Goal: Transaction & Acquisition: Purchase product/service

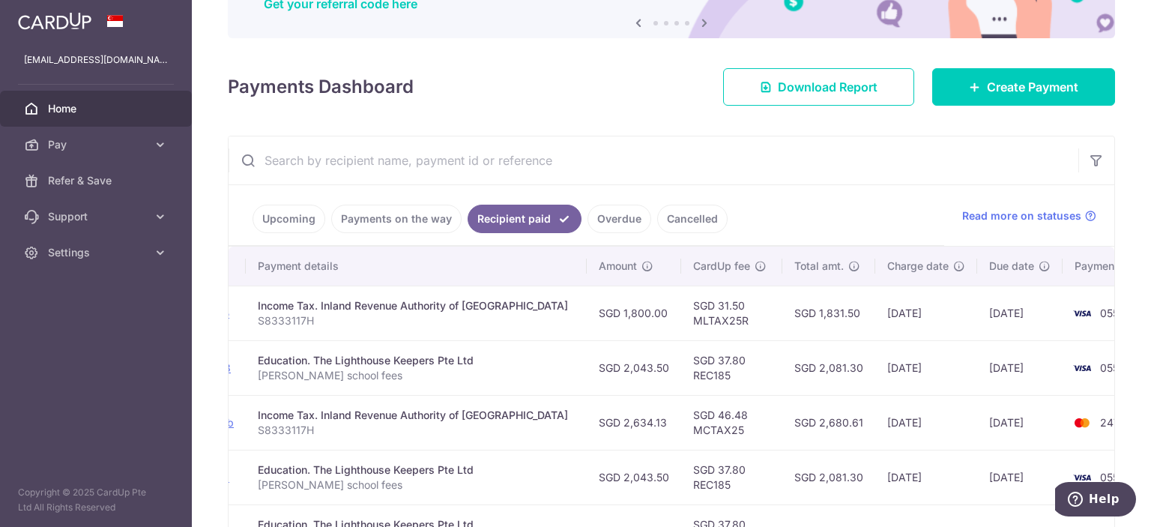
scroll to position [151, 0]
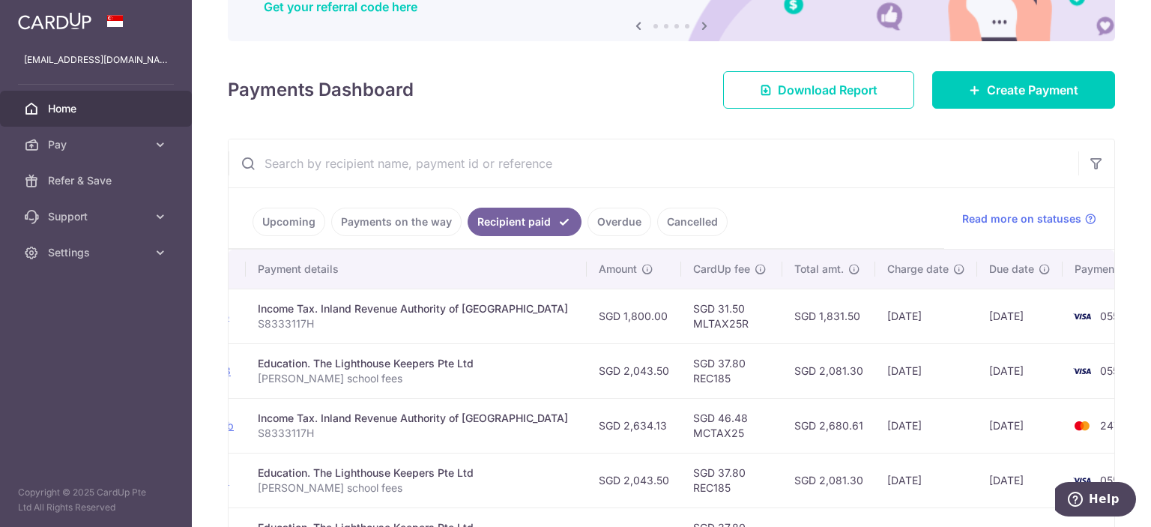
click at [295, 223] on link "Upcoming" at bounding box center [288, 222] width 73 height 28
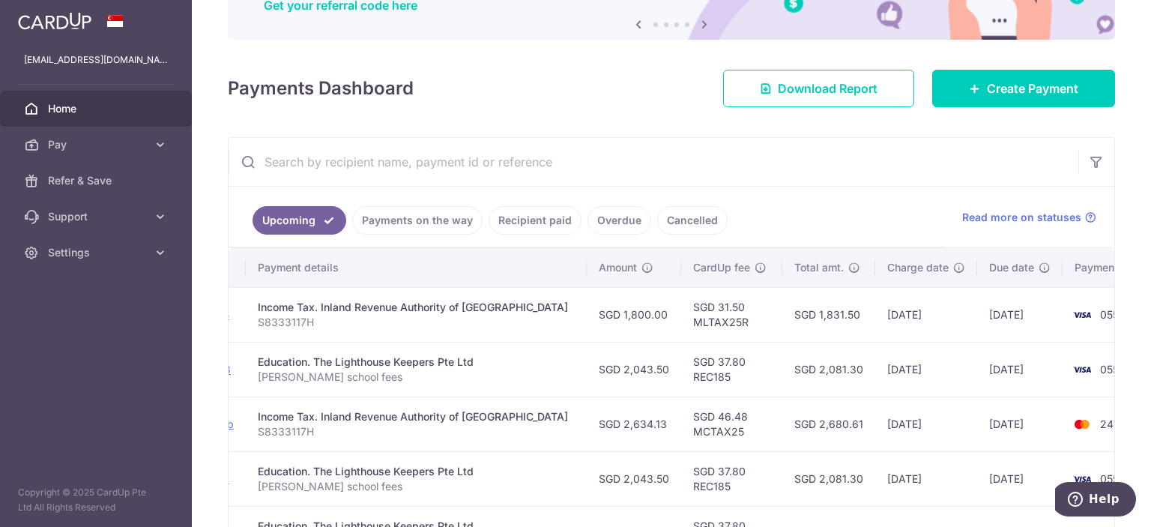
scroll to position [225, 0]
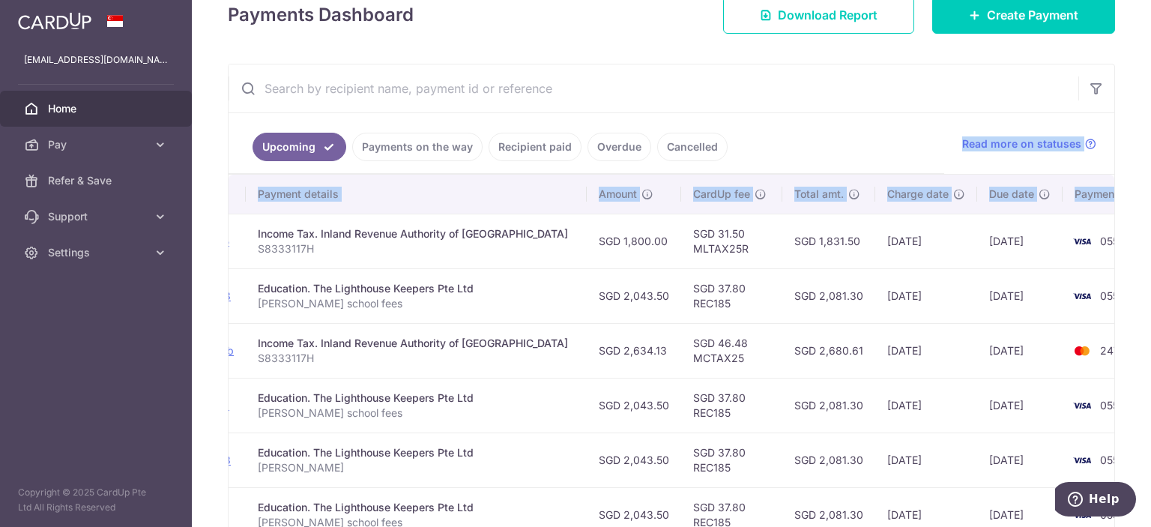
drag, startPoint x: 437, startPoint y: 328, endPoint x: 423, endPoint y: 129, distance: 199.7
click at [423, 175] on div "Status Payment ID Payment details Amount CardUp fee Total amt. Charge date Due …" at bounding box center [670, 468] width 885 height 586
click at [336, 265] on td "Income Tax. Inland Revenue Authority of [GEOGRAPHIC_DATA] S8333117H" at bounding box center [416, 240] width 341 height 55
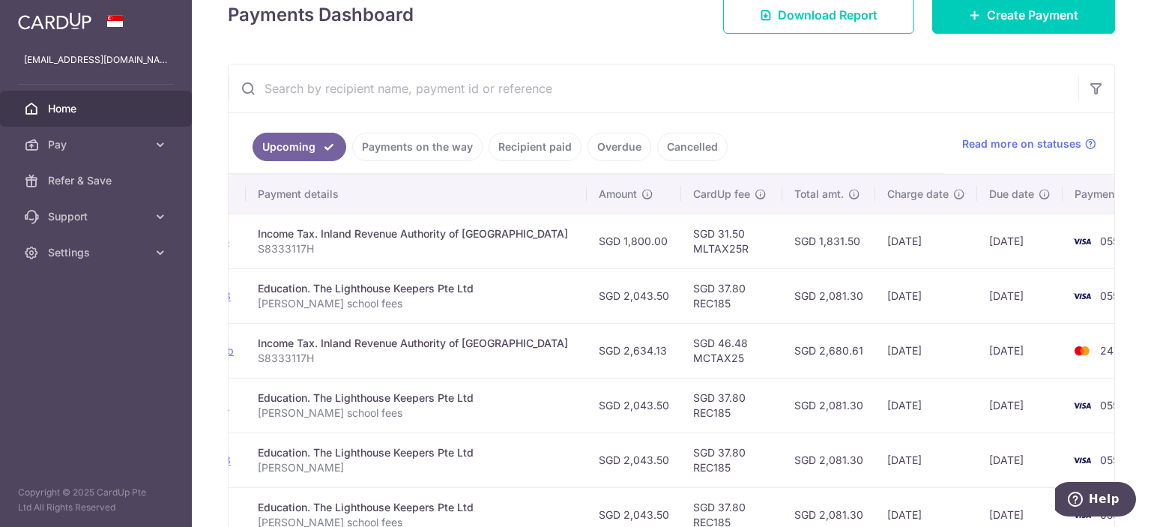
scroll to position [0, 0]
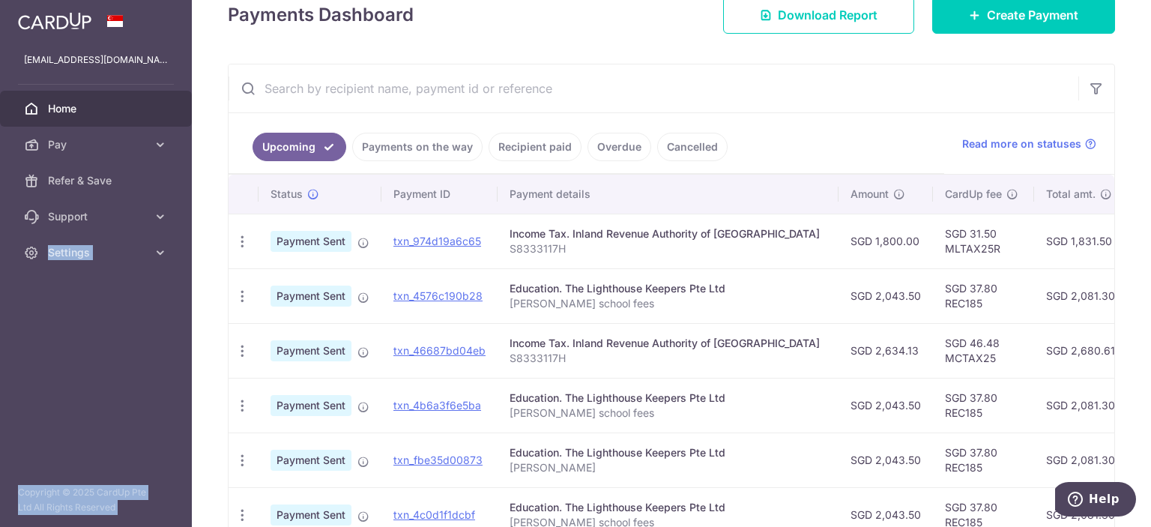
drag, startPoint x: 296, startPoint y: 286, endPoint x: 276, endPoint y: 295, distance: 21.5
click at [228, 284] on div "Status Payment ID Payment details Amount CardUp fee Total amt. Charge date Due …" at bounding box center [670, 468] width 885 height 586
click at [639, 311] on td "Education. The Lighthouse Keepers Pte Ltd Michael Chung school fees" at bounding box center [667, 295] width 341 height 55
drag, startPoint x: 645, startPoint y: 324, endPoint x: 98, endPoint y: 330, distance: 546.9
click at [228, 330] on div "Status Payment ID Payment details Amount CardUp fee Total amt. Charge date Due …" at bounding box center [670, 468] width 885 height 586
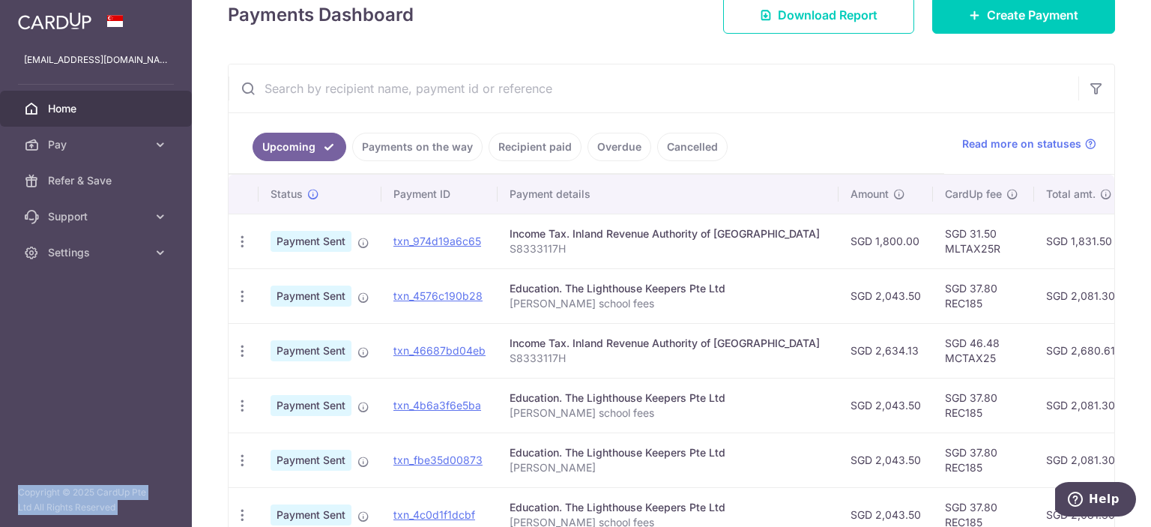
click at [443, 260] on td "txn_974d19a6c65" at bounding box center [439, 240] width 116 height 55
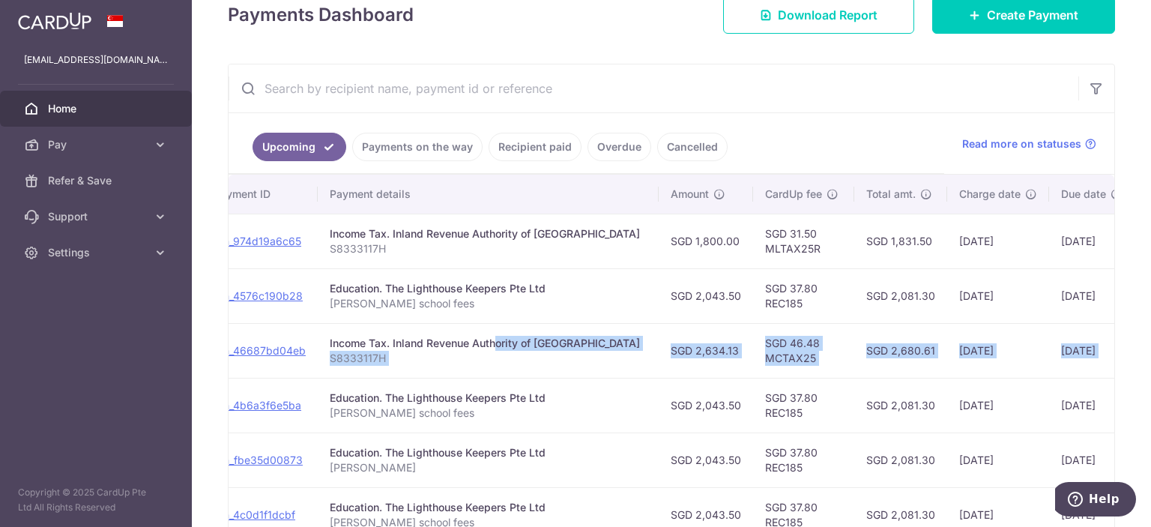
scroll to position [0, 252]
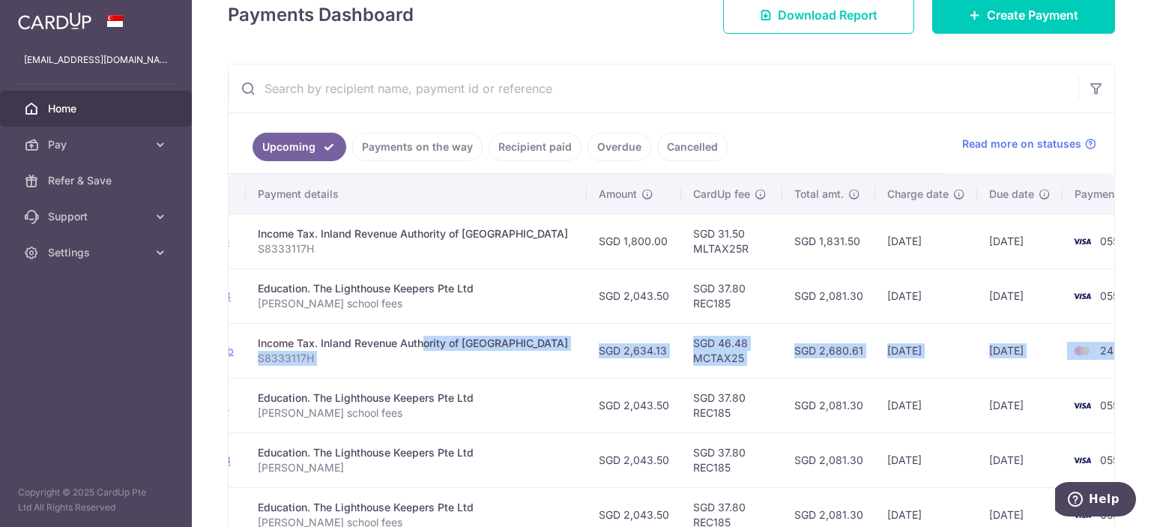
click at [1114, 337] on div "Status Payment ID Payment details Amount CardUp fee Total amt. Charge date Due …" at bounding box center [670, 468] width 885 height 586
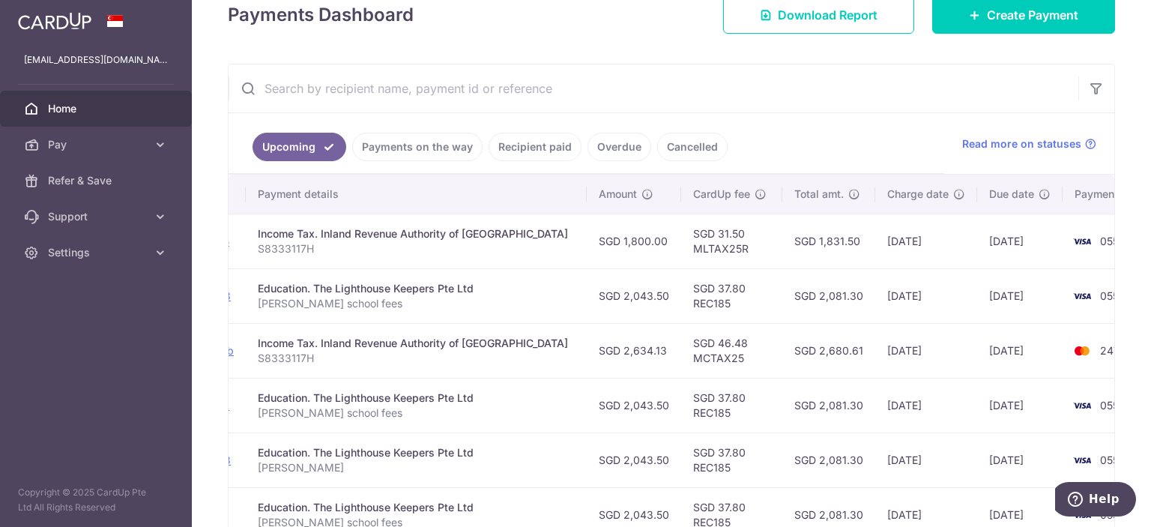
click at [473, 302] on p "[PERSON_NAME] school fees" at bounding box center [416, 303] width 317 height 15
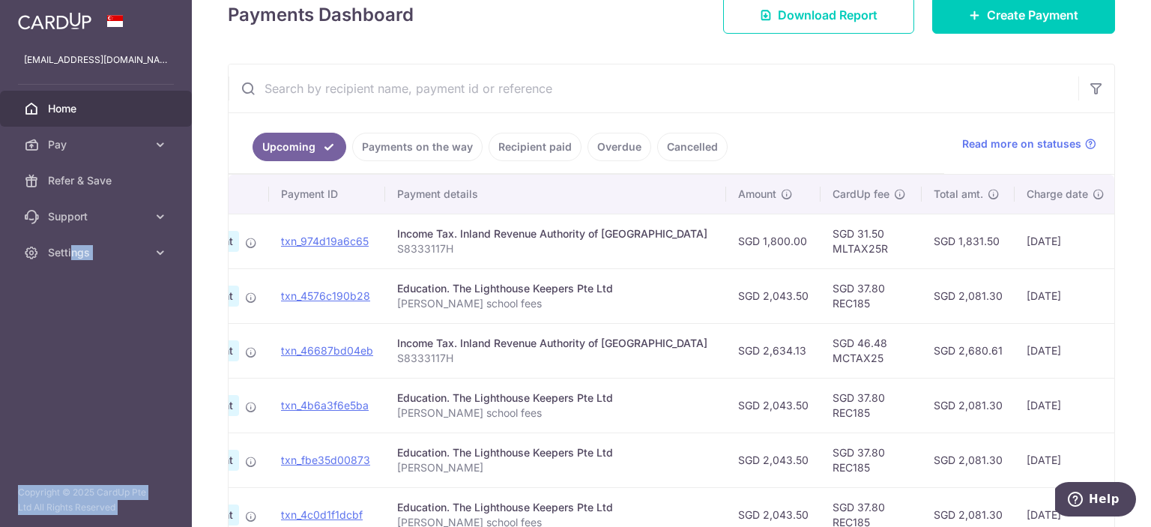
scroll to position [0, 0]
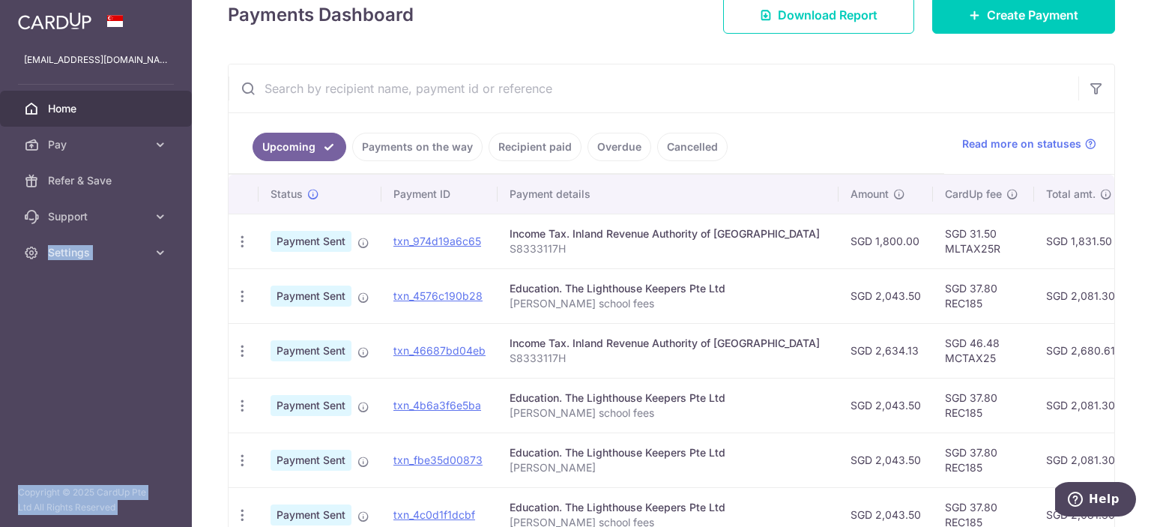
drag, startPoint x: 489, startPoint y: 298, endPoint x: 16, endPoint y: 291, distance: 473.5
click at [228, 291] on div "Status Payment ID Payment details Amount CardUp fee Total amt. Charge date Due …" at bounding box center [670, 468] width 885 height 586
click at [610, 296] on p "[PERSON_NAME] school fees" at bounding box center [667, 303] width 317 height 15
click at [412, 148] on link "Payments on the way" at bounding box center [417, 147] width 130 height 28
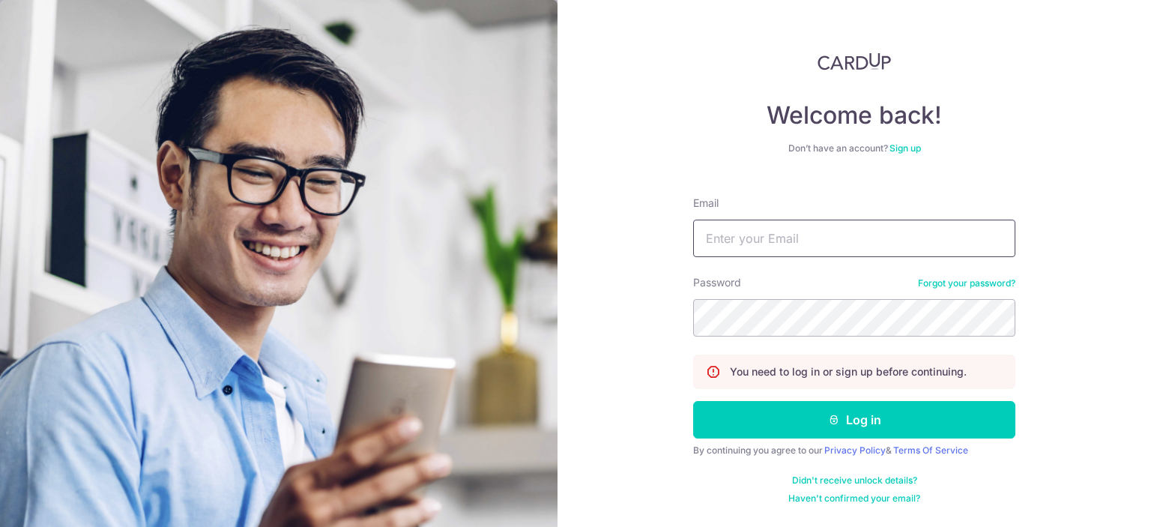
click at [745, 234] on input "Email" at bounding box center [854, 237] width 322 height 37
type input "[EMAIL_ADDRESS][DOMAIN_NAME]"
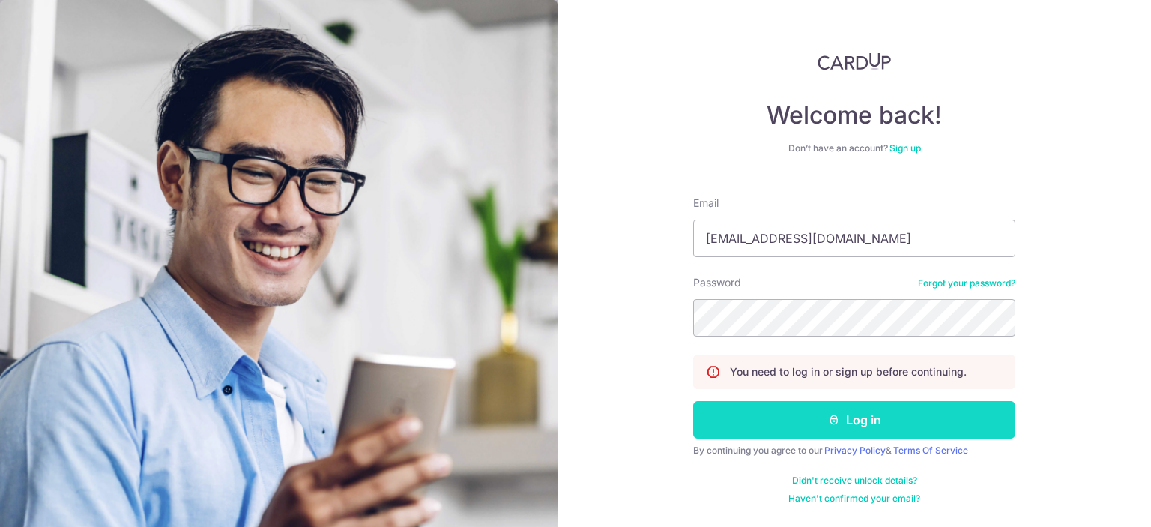
click at [864, 412] on button "Log in" at bounding box center [854, 419] width 322 height 37
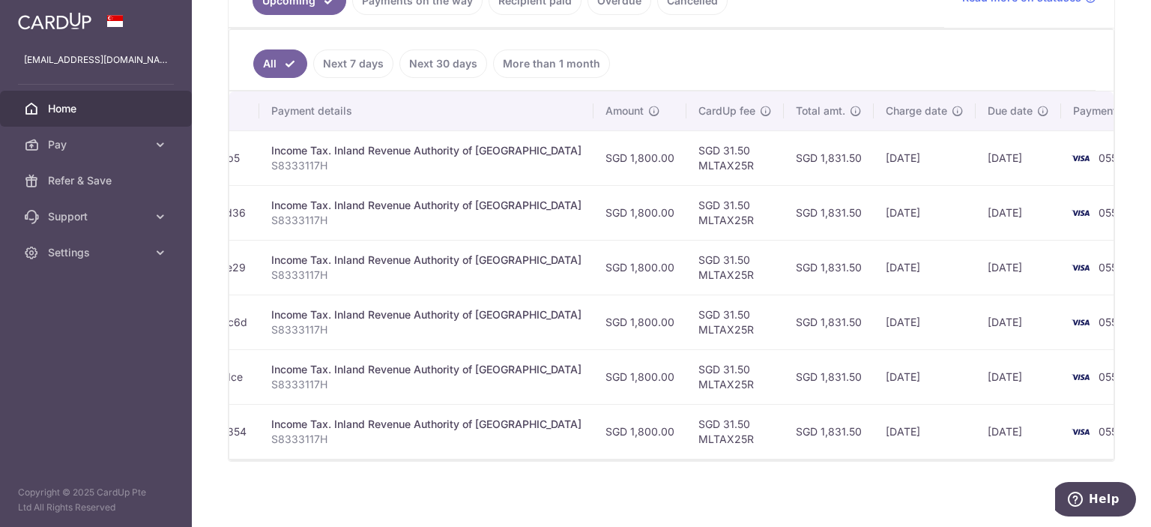
scroll to position [373, 0]
click at [742, 467] on div "× Pause Schedule Pause all future payments in this series Pause just this one p…" at bounding box center [671, 263] width 959 height 527
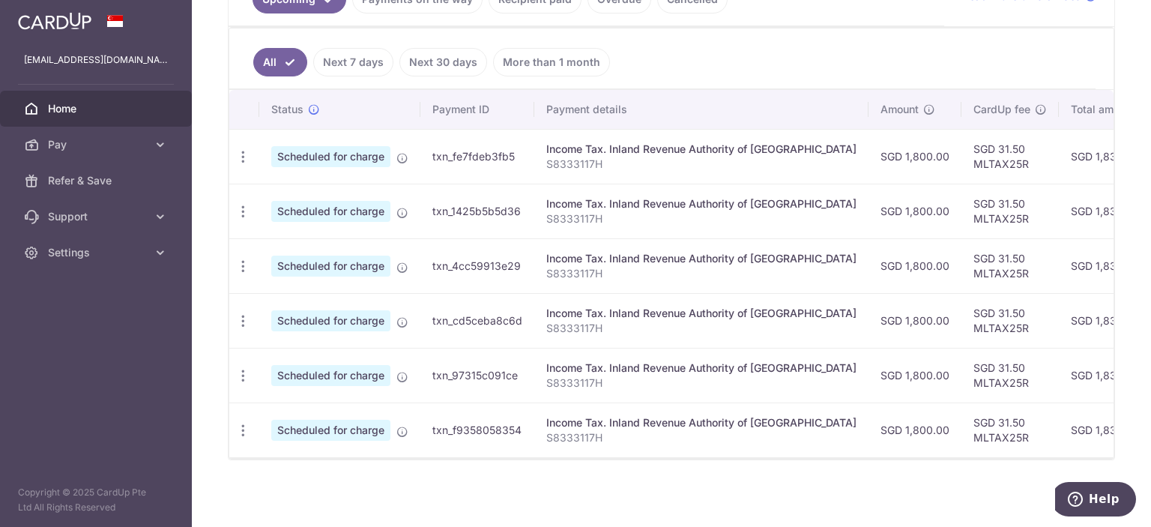
scroll to position [71, 0]
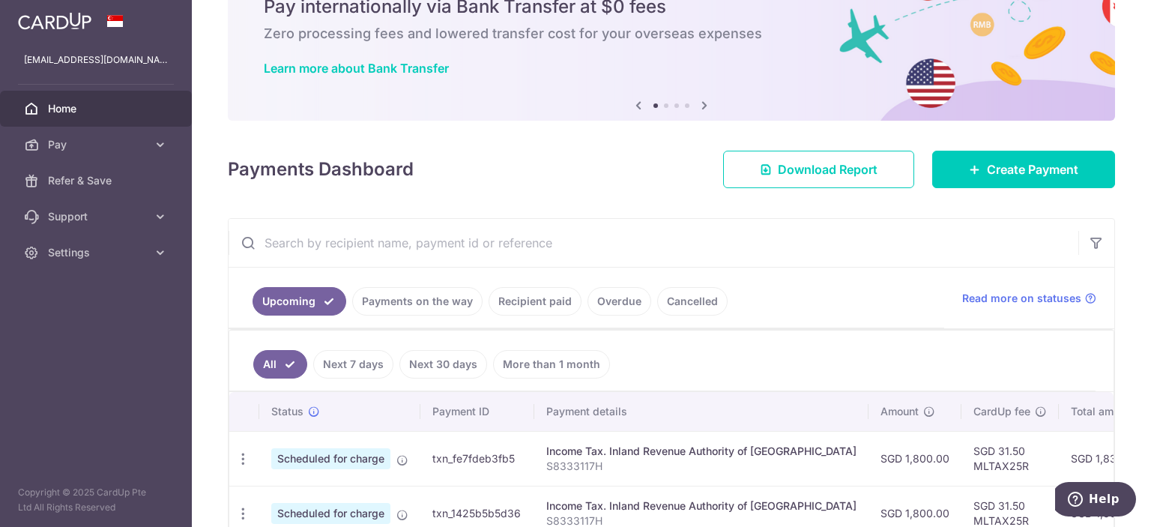
click at [530, 300] on link "Recipient paid" at bounding box center [534, 301] width 93 height 28
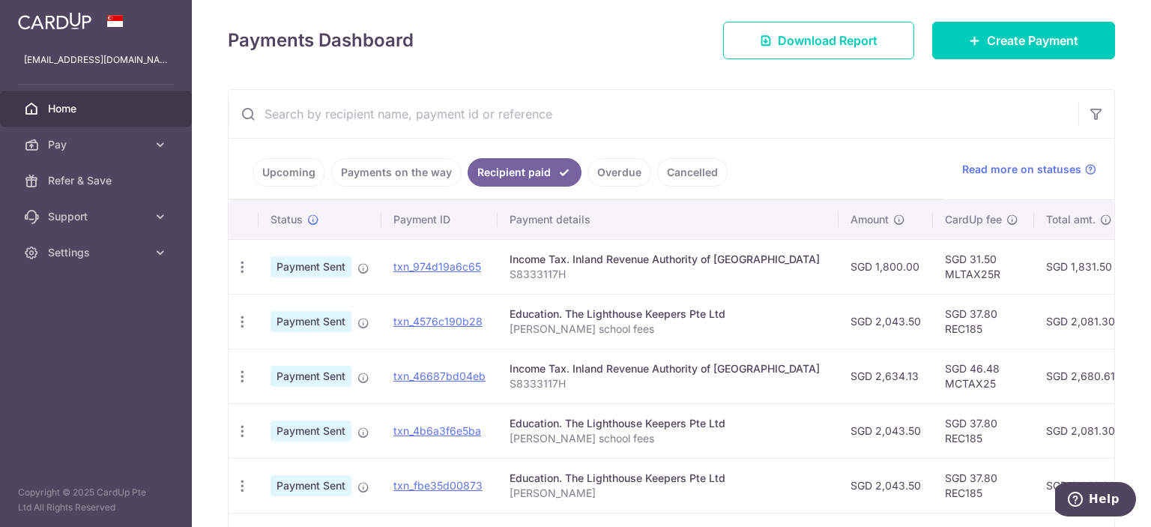
scroll to position [222, 0]
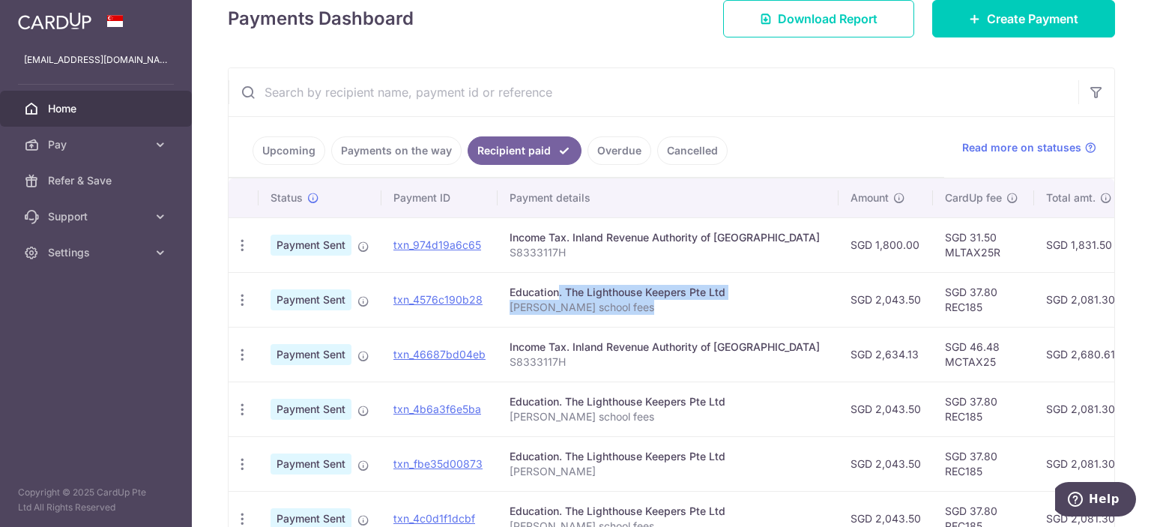
drag, startPoint x: 510, startPoint y: 289, endPoint x: 689, endPoint y: 300, distance: 179.4
click at [689, 300] on td "Education. The Lighthouse Keepers Pte Ltd [PERSON_NAME] school fees" at bounding box center [667, 299] width 341 height 55
click at [646, 524] on p "[PERSON_NAME] school fees" at bounding box center [667, 525] width 317 height 15
click at [590, 300] on p "Michael Chung school fees" at bounding box center [667, 307] width 317 height 15
click at [1134, 193] on div "× Pause Schedule Pause all future payments in this series Pause just this one p…" at bounding box center [671, 263] width 959 height 527
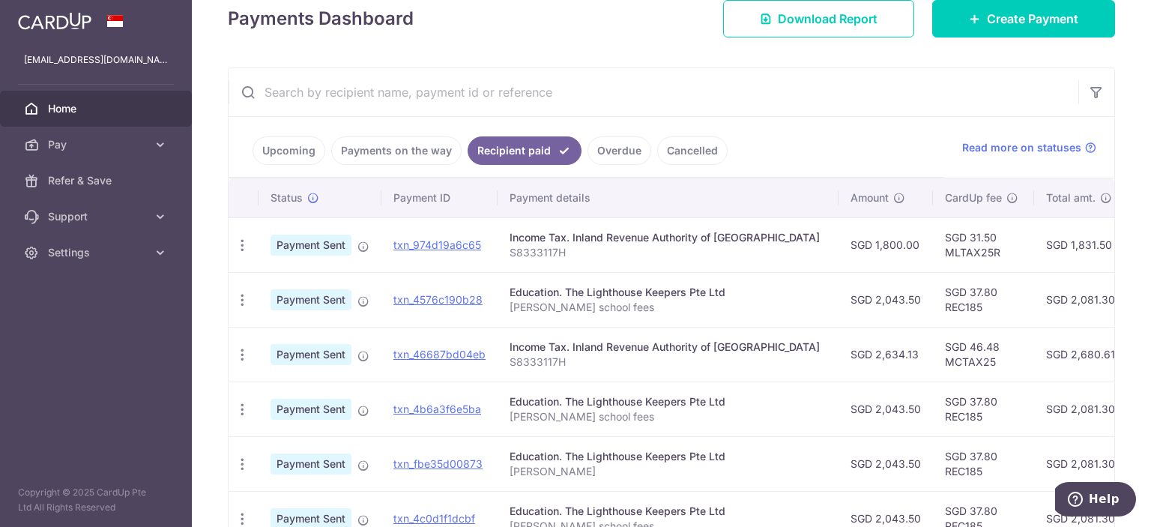
scroll to position [0, 0]
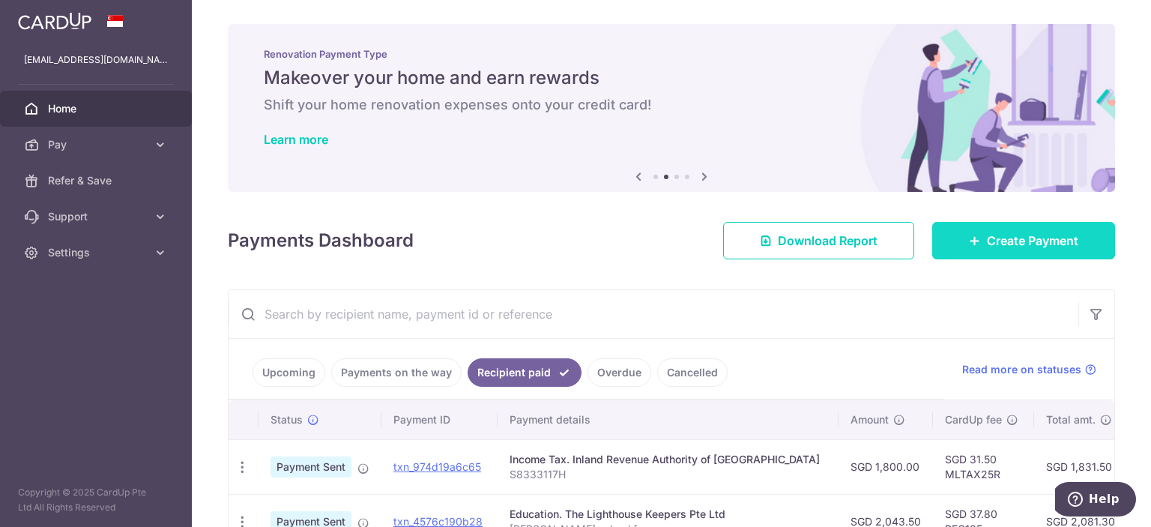
click at [990, 235] on span "Create Payment" at bounding box center [1032, 240] width 91 height 18
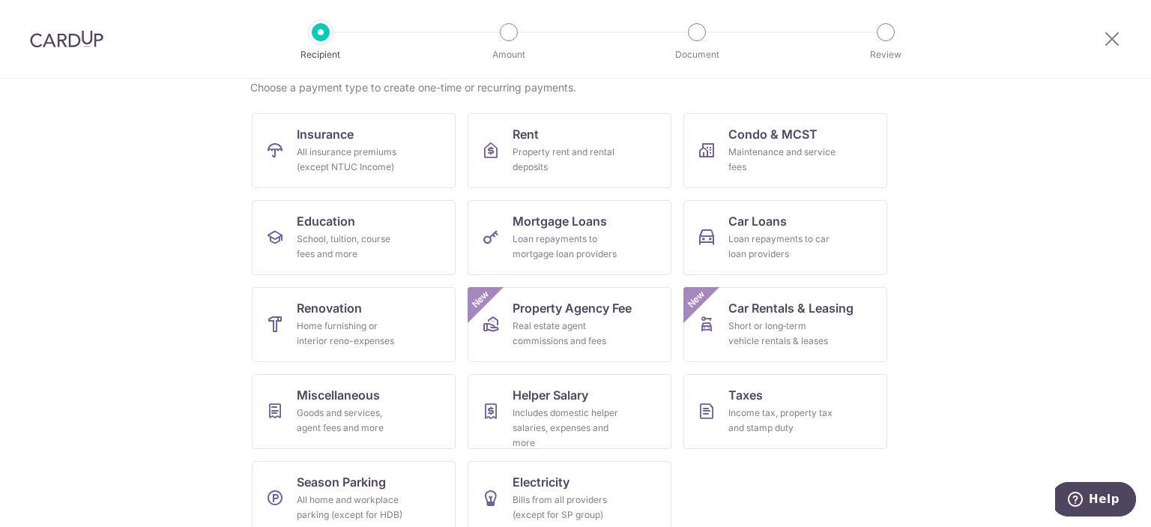
scroll to position [143, 0]
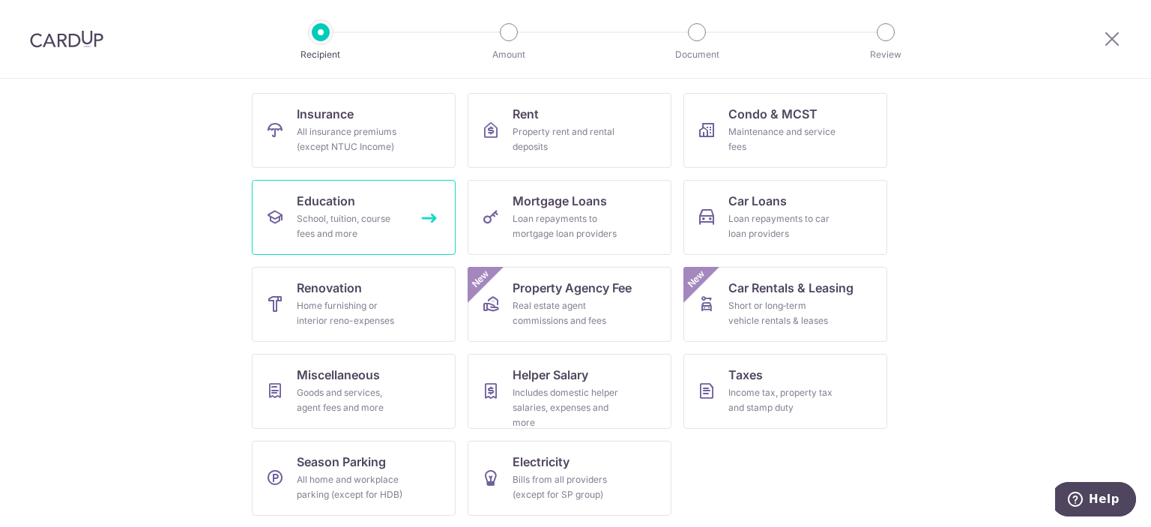
click at [375, 220] on div "School, tuition, course fees and more" at bounding box center [351, 226] width 108 height 30
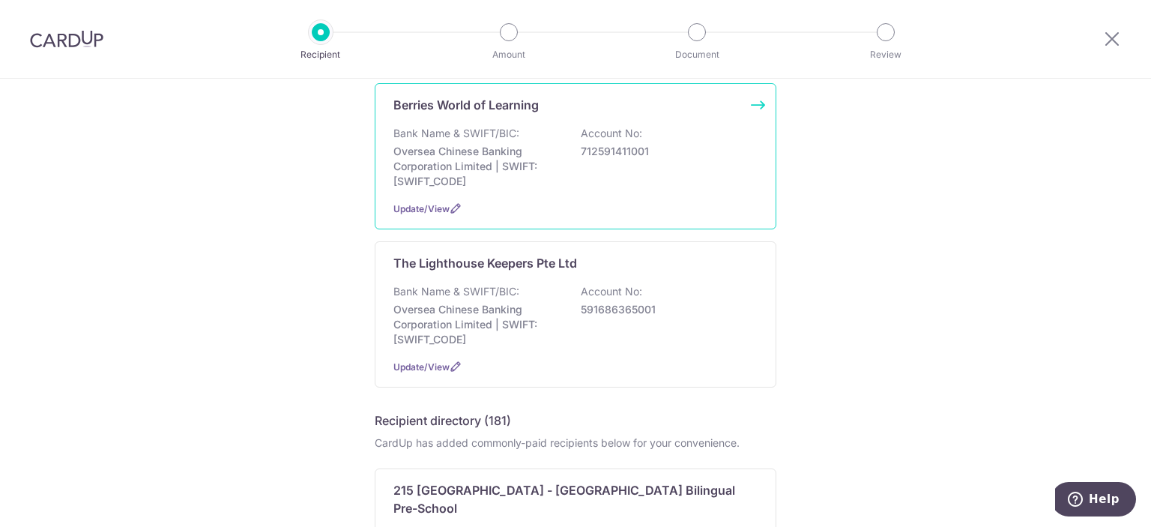
scroll to position [226, 0]
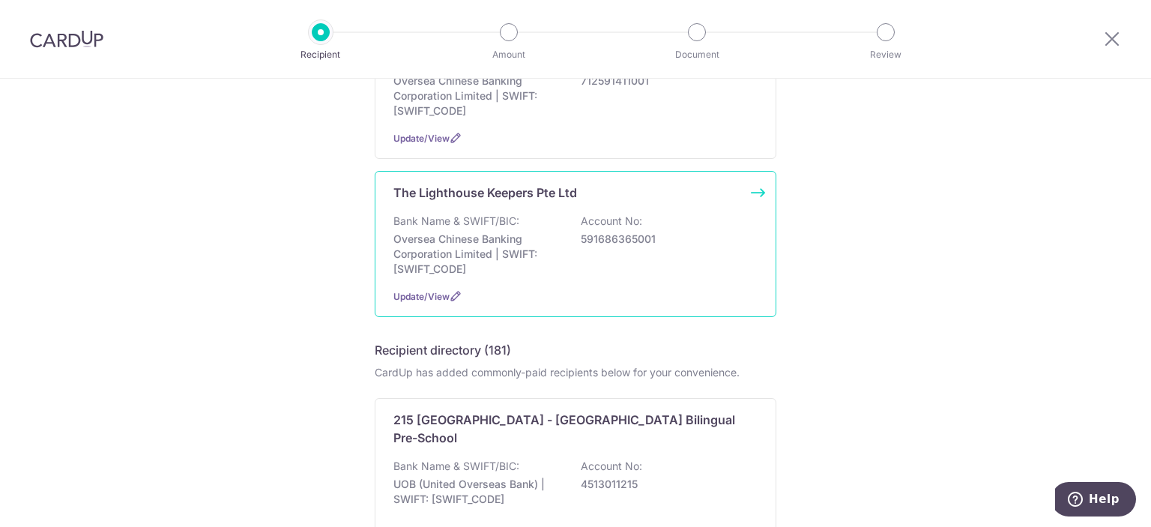
click at [759, 202] on div "The Lighthouse Keepers Pte Ltd Bank Name & SWIFT/BIC: Oversea Chinese Banking C…" at bounding box center [576, 244] width 402 height 146
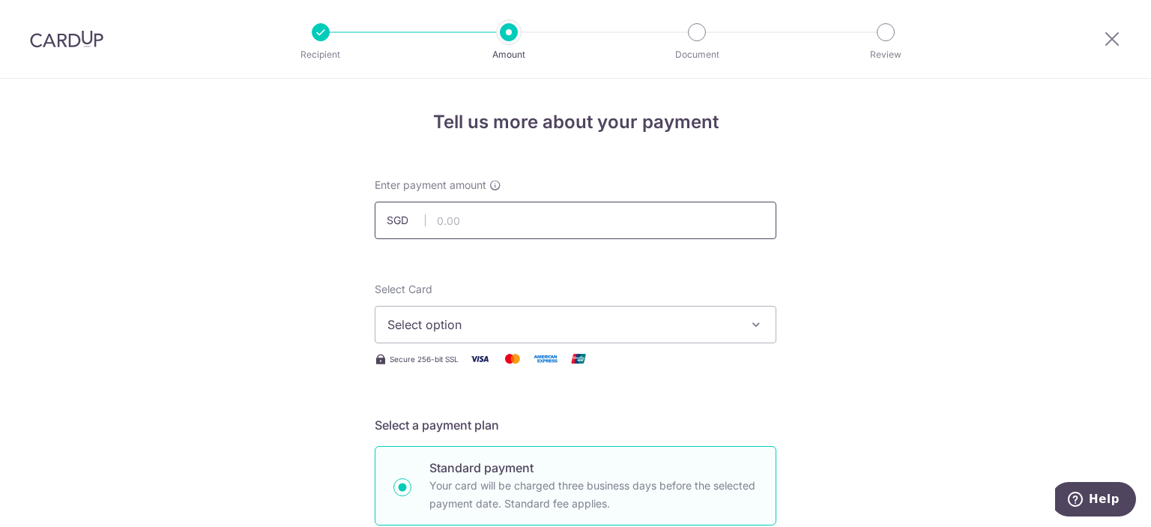
click at [542, 220] on input "text" at bounding box center [576, 220] width 402 height 37
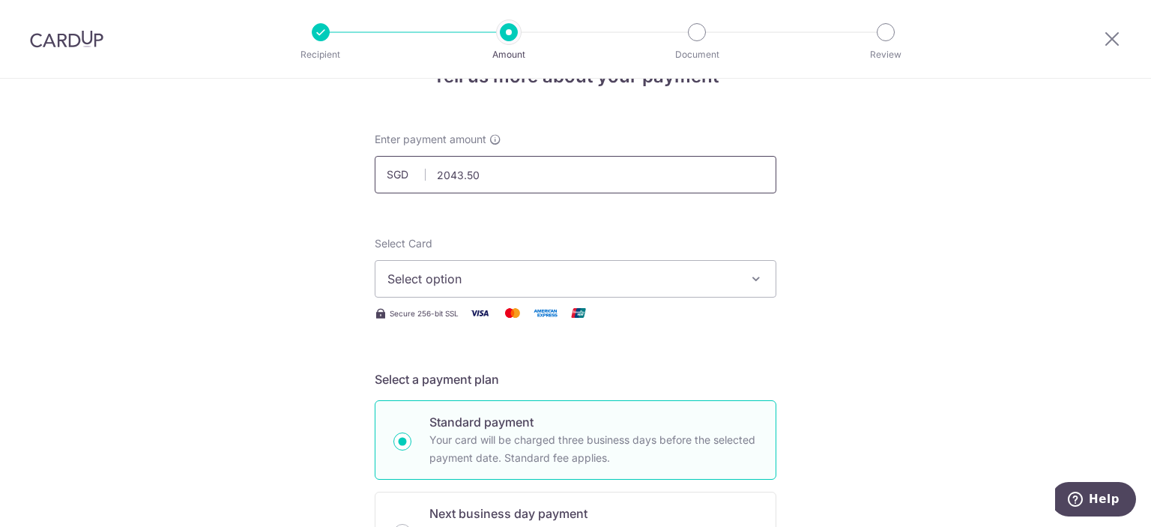
scroll to position [151, 0]
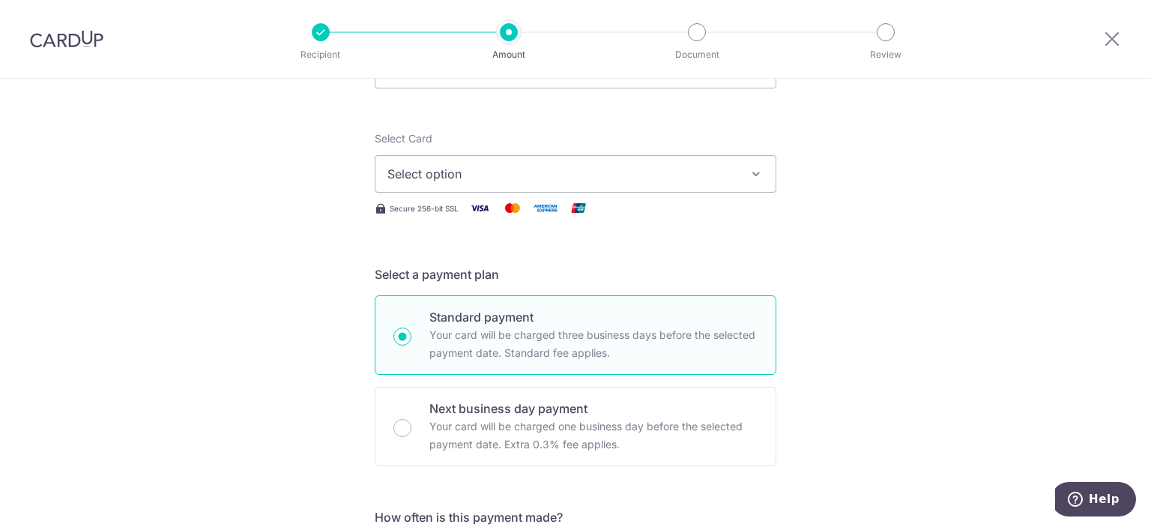
type input "2,043.50"
click at [470, 172] on span "Select option" at bounding box center [561, 174] width 349 height 18
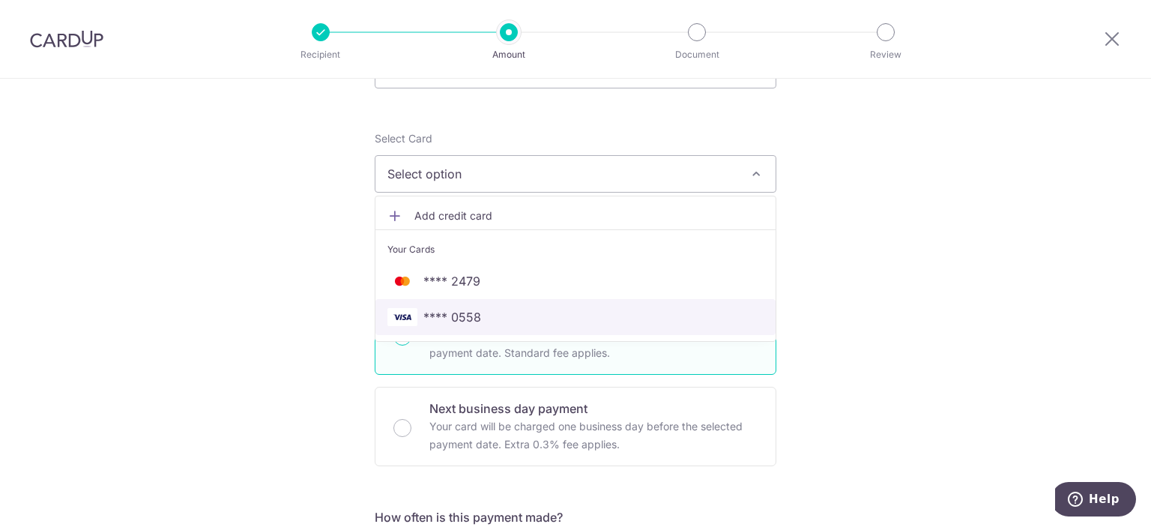
click at [460, 316] on span "**** 0558" at bounding box center [452, 317] width 58 height 18
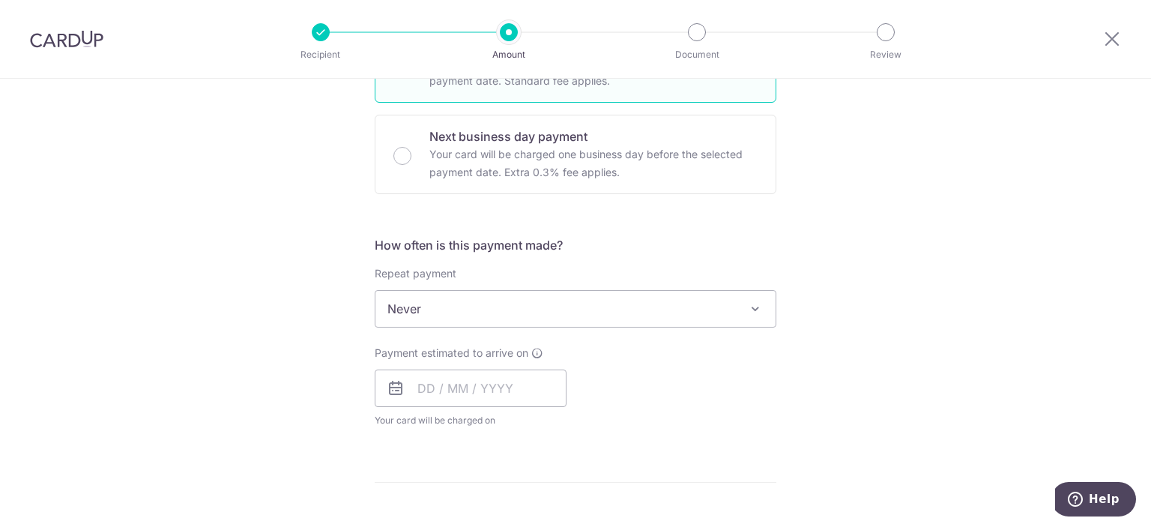
scroll to position [452, 0]
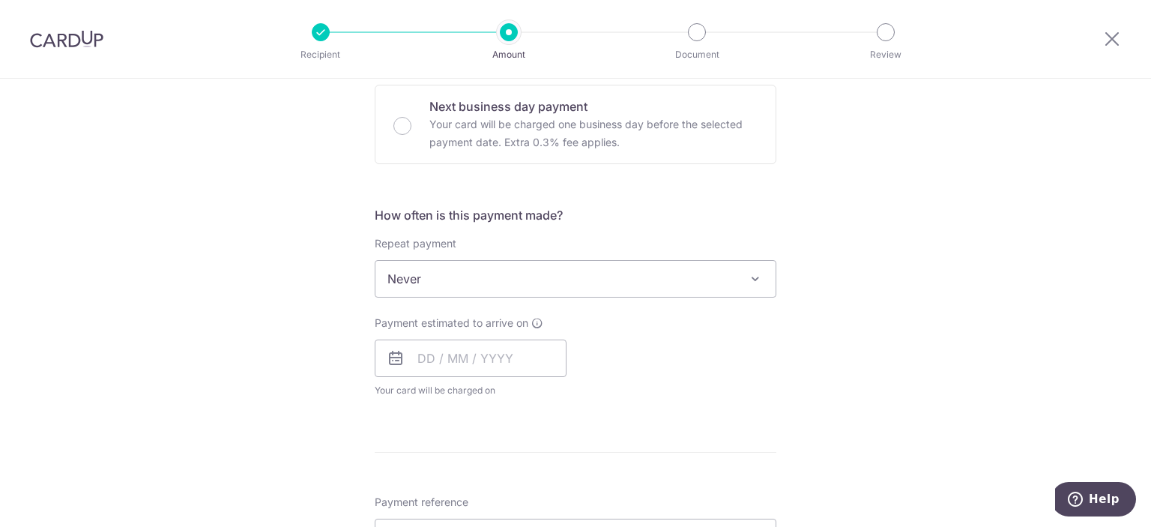
click at [473, 275] on span "Never" at bounding box center [575, 279] width 400 height 36
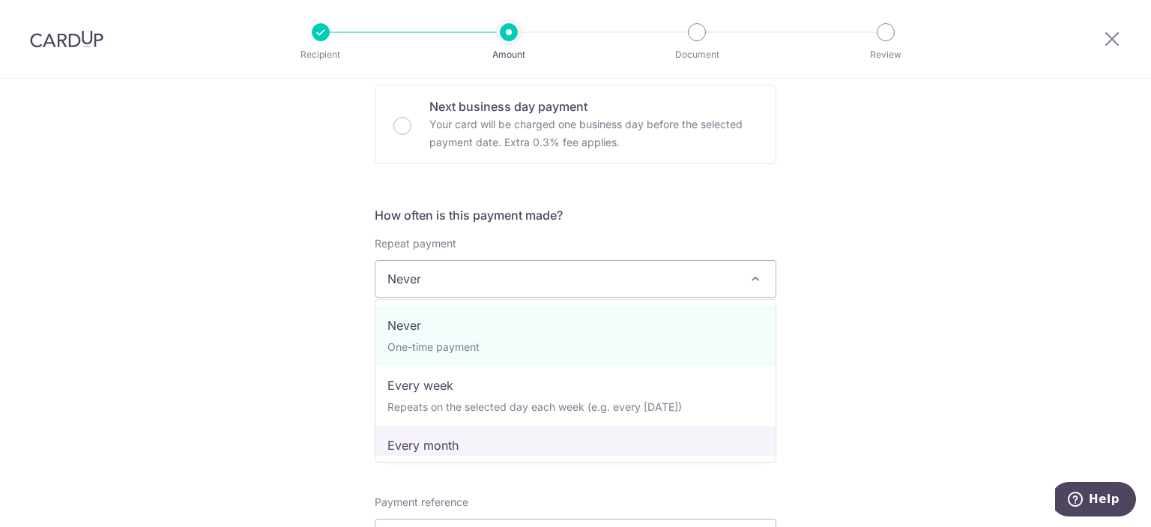
select select "3"
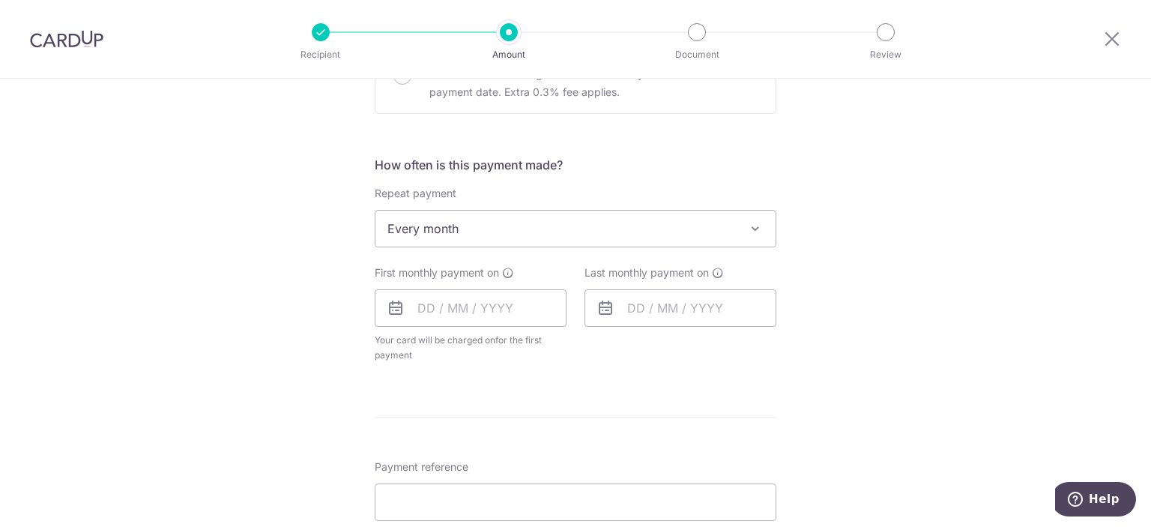
scroll to position [528, 0]
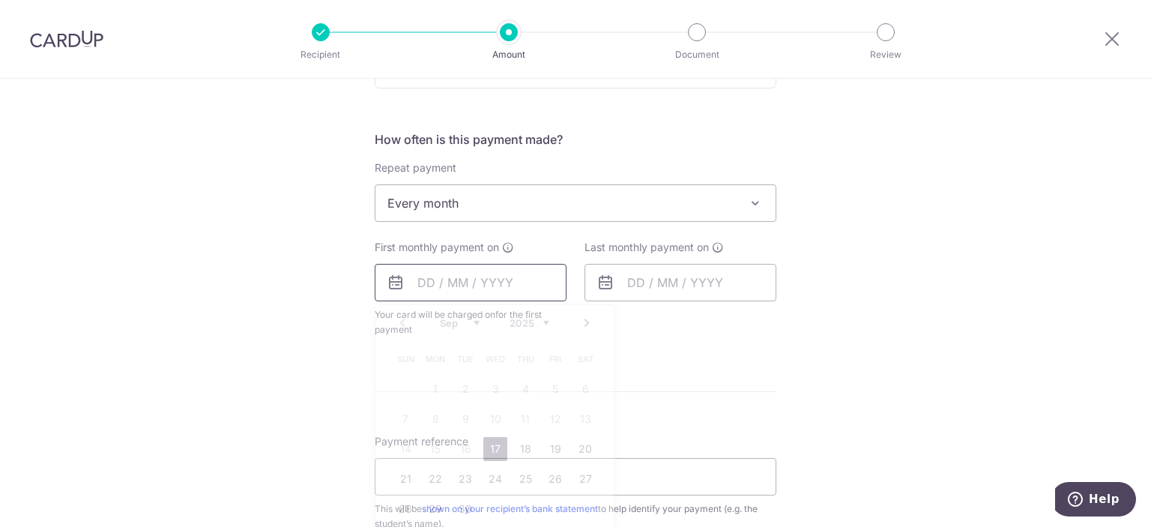
click at [428, 279] on input "text" at bounding box center [471, 282] width 192 height 37
click at [496, 448] on link "17" at bounding box center [495, 449] width 24 height 24
type input "[DATE]"
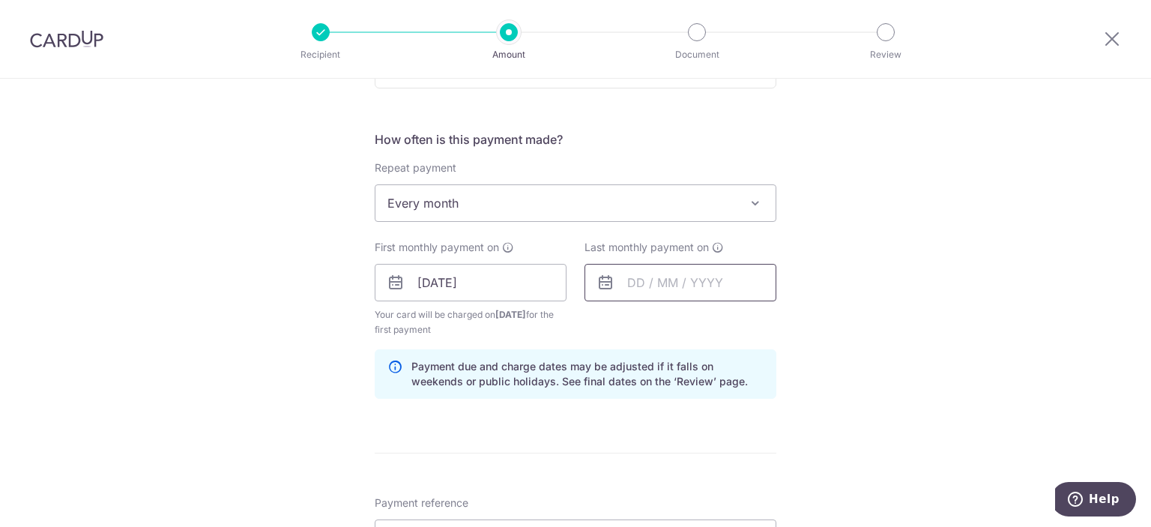
click at [643, 279] on input "text" at bounding box center [680, 282] width 192 height 37
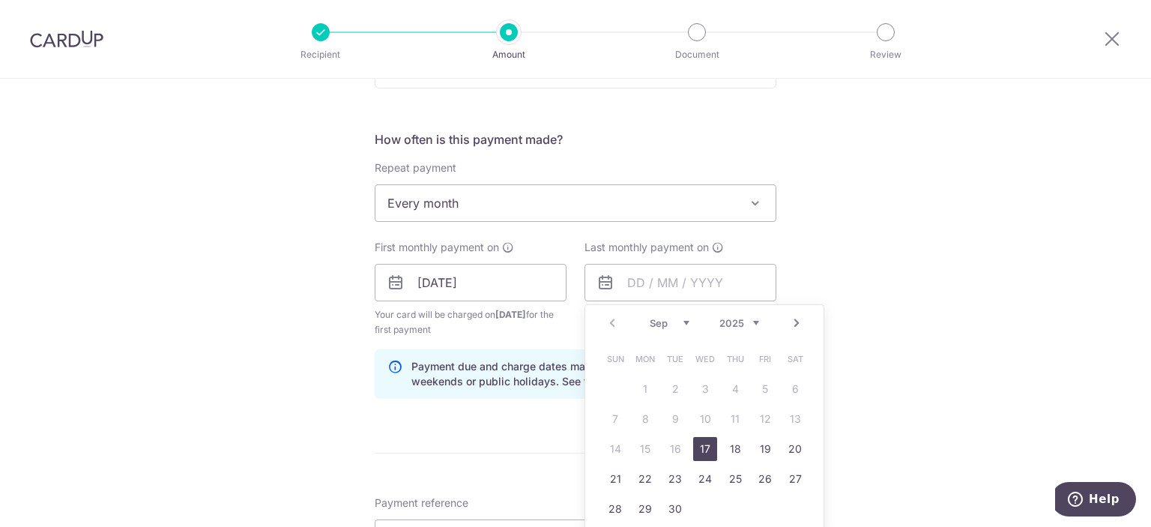
click at [796, 324] on link "Next" at bounding box center [796, 323] width 18 height 18
click at [709, 451] on link "17" at bounding box center [705, 449] width 24 height 24
type input "17/12/2025"
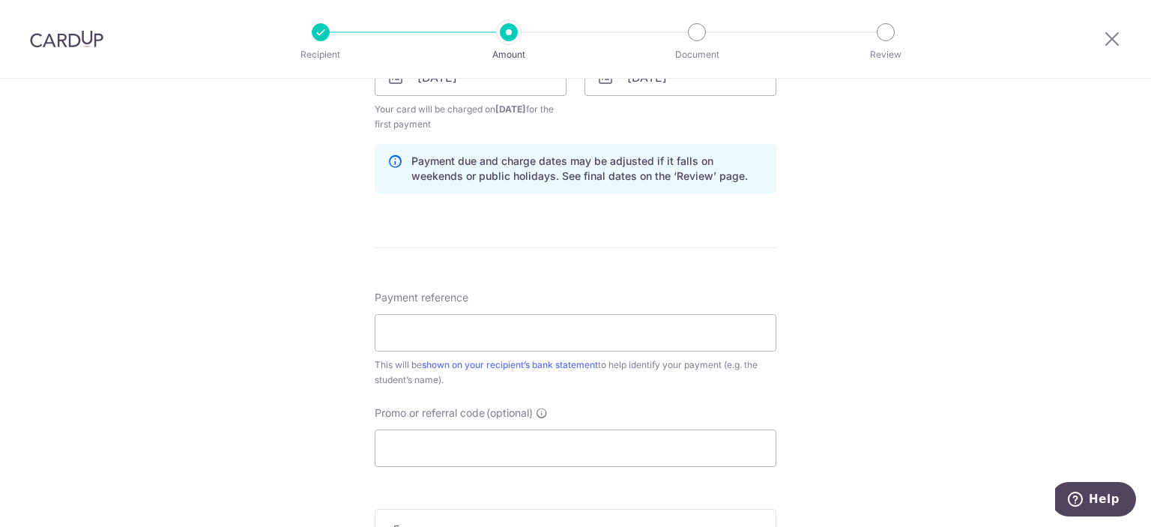
scroll to position [755, 0]
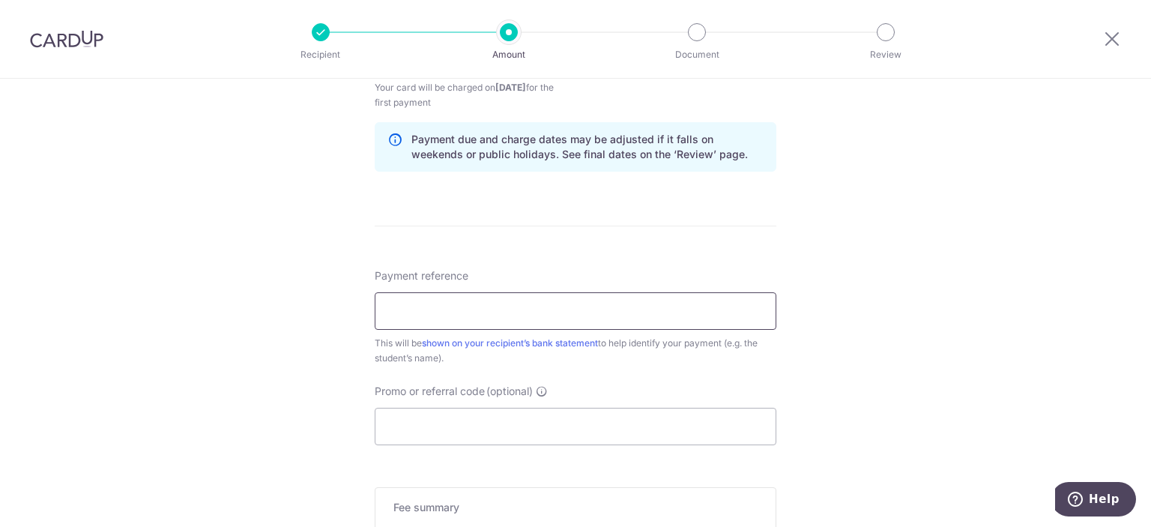
click at [504, 306] on input "Payment reference" at bounding box center [576, 310] width 402 height 37
type input "Michael Chung school fees"
click at [1137, 304] on div "Tell us more about your payment Enter payment amount SGD 2,043.50 2043.50 Selec…" at bounding box center [575, 40] width 1151 height 1432
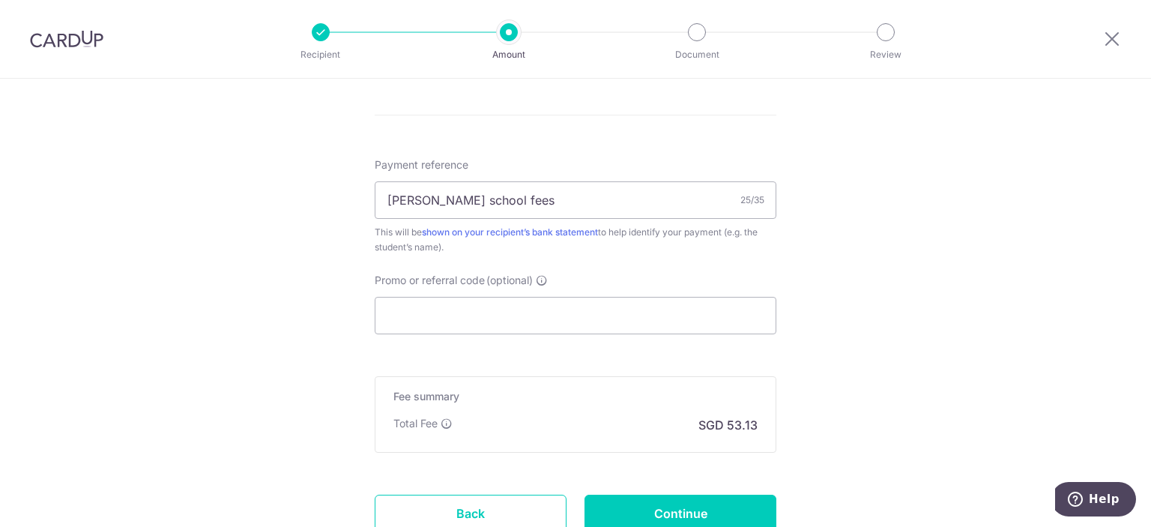
scroll to position [906, 0]
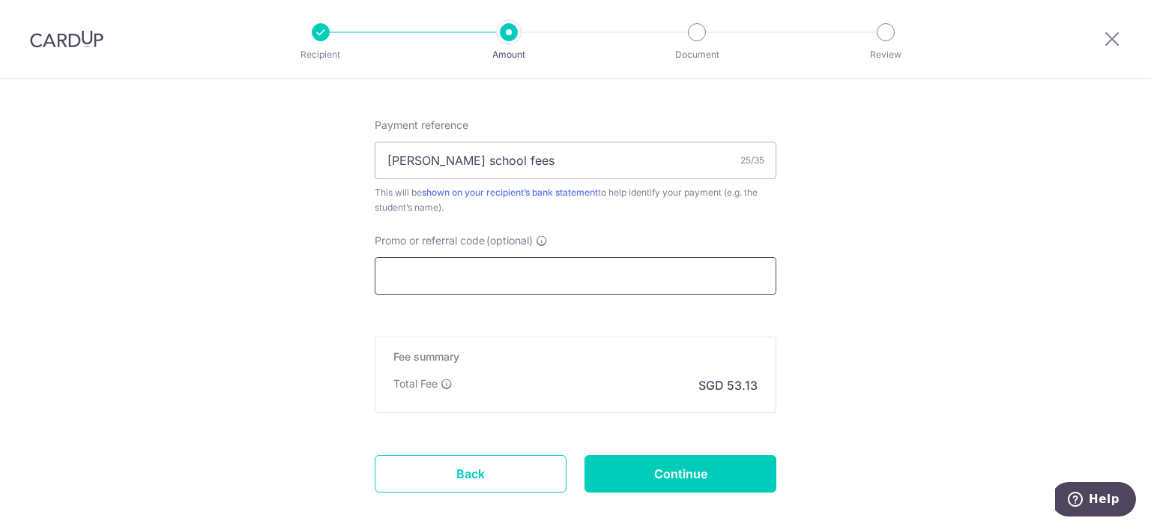
click at [418, 284] on input "Promo or referral code (optional)" at bounding box center [576, 275] width 402 height 37
paste input "REC185"
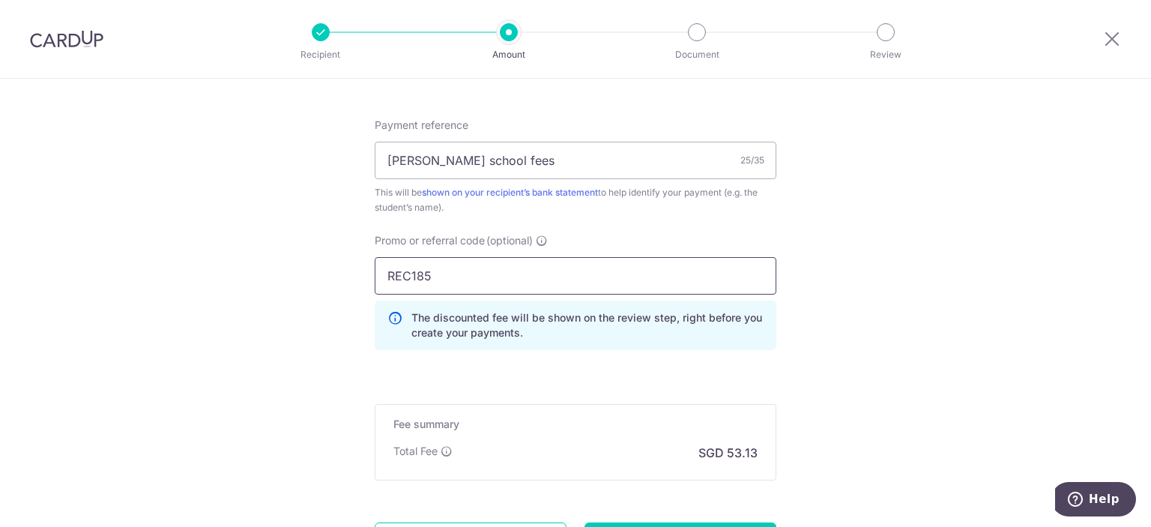
type input "REC185"
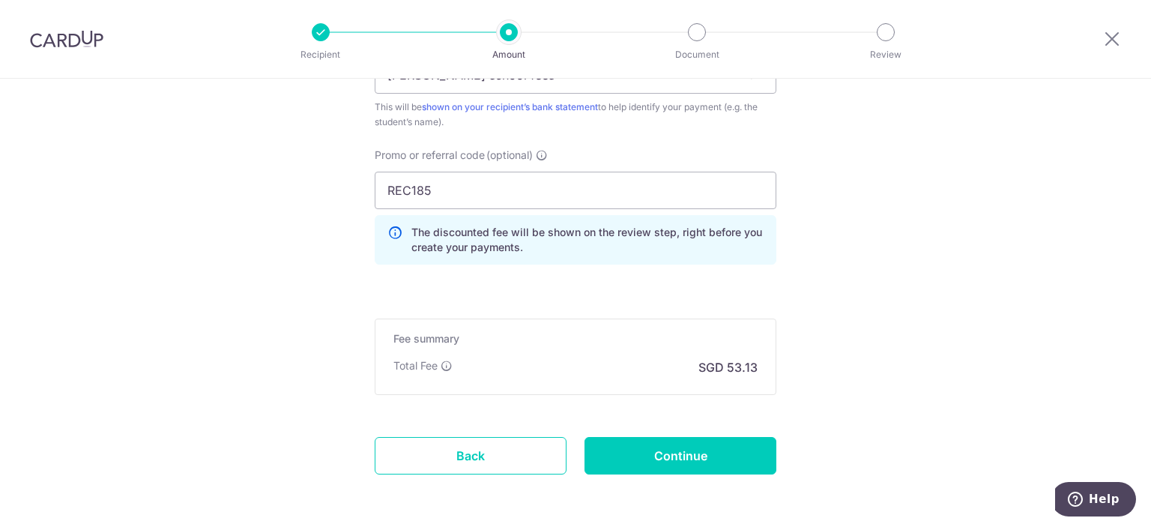
scroll to position [1049, 0]
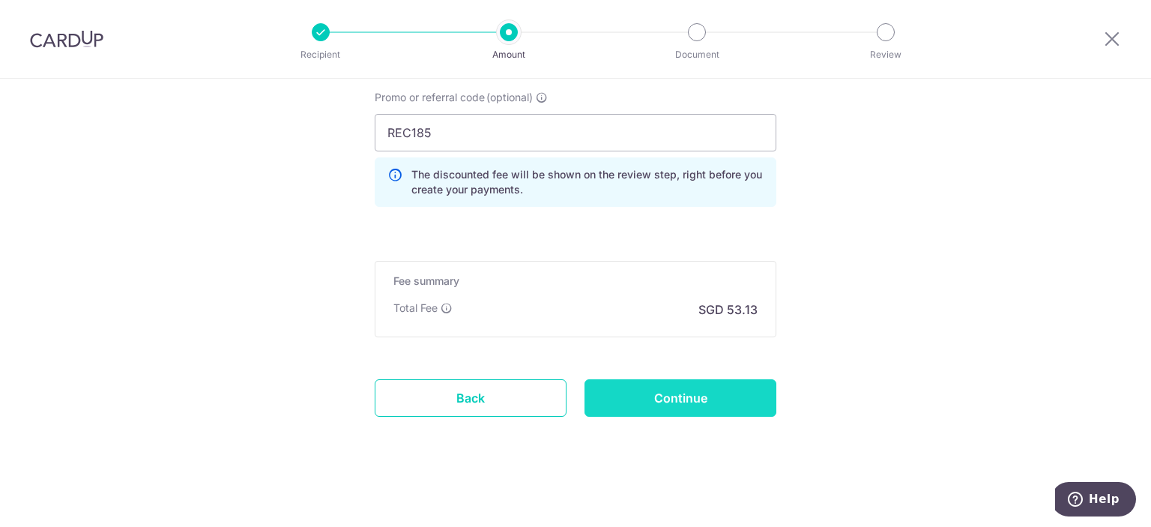
click at [663, 396] on input "Continue" at bounding box center [680, 397] width 192 height 37
type input "Create Schedule"
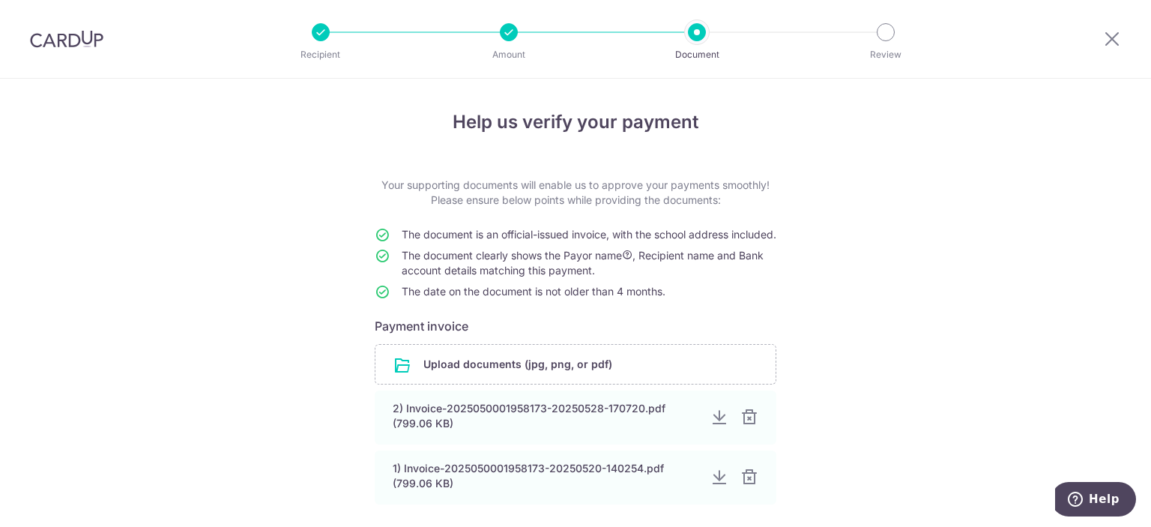
scroll to position [75, 0]
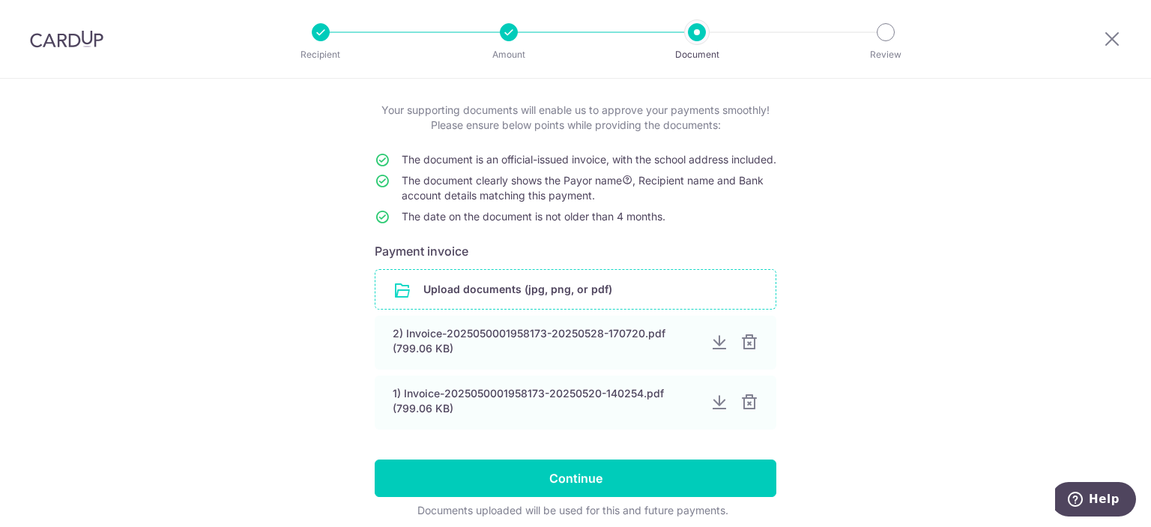
click at [506, 303] on input "file" at bounding box center [575, 289] width 400 height 39
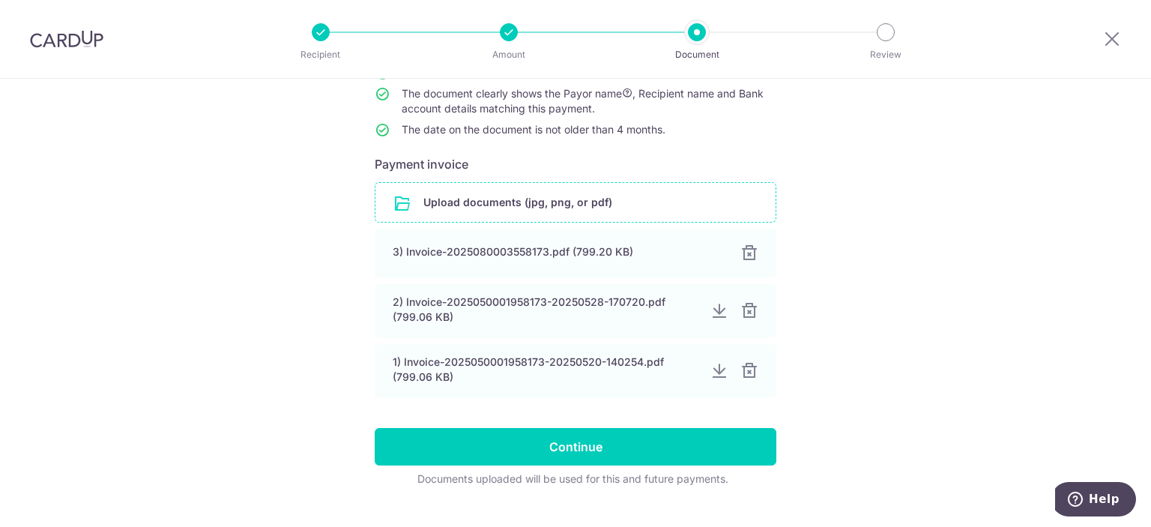
scroll to position [206, 0]
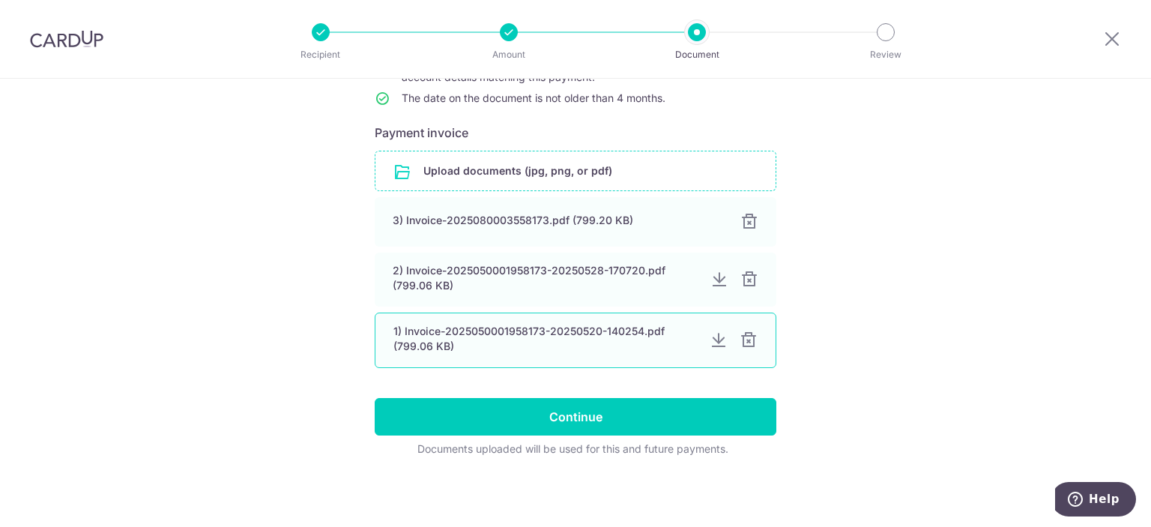
click at [750, 344] on div at bounding box center [748, 340] width 18 height 18
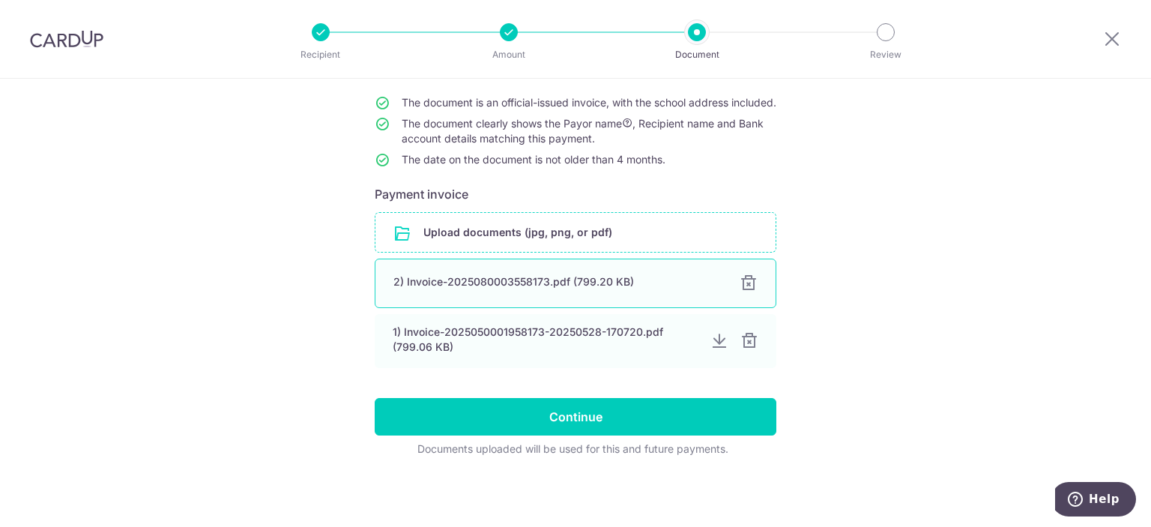
click at [746, 283] on div at bounding box center [748, 283] width 18 height 18
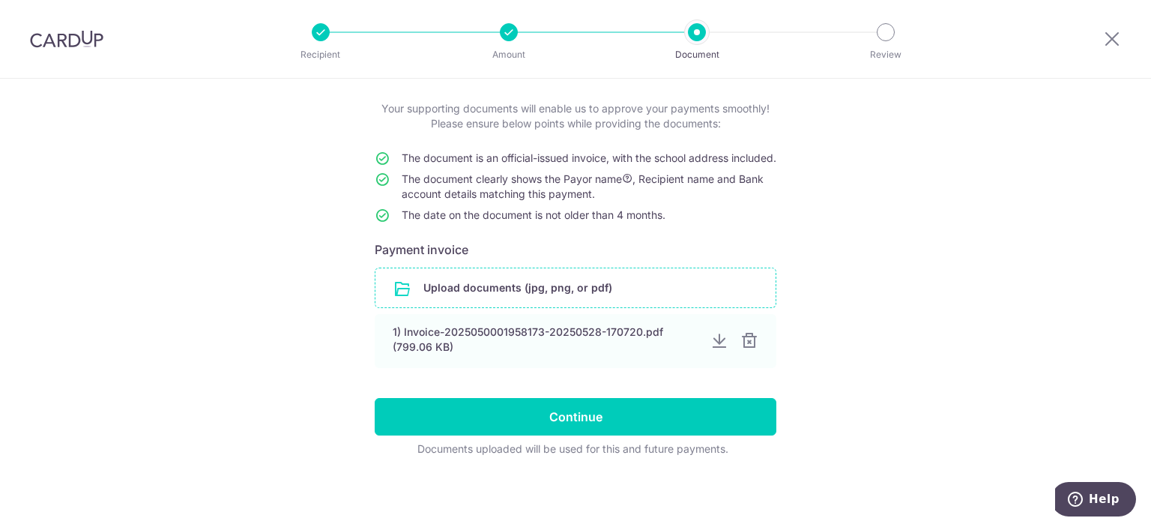
drag, startPoint x: 748, startPoint y: 334, endPoint x: 749, endPoint y: 344, distance: 9.8
click at [749, 337] on div at bounding box center [749, 341] width 18 height 18
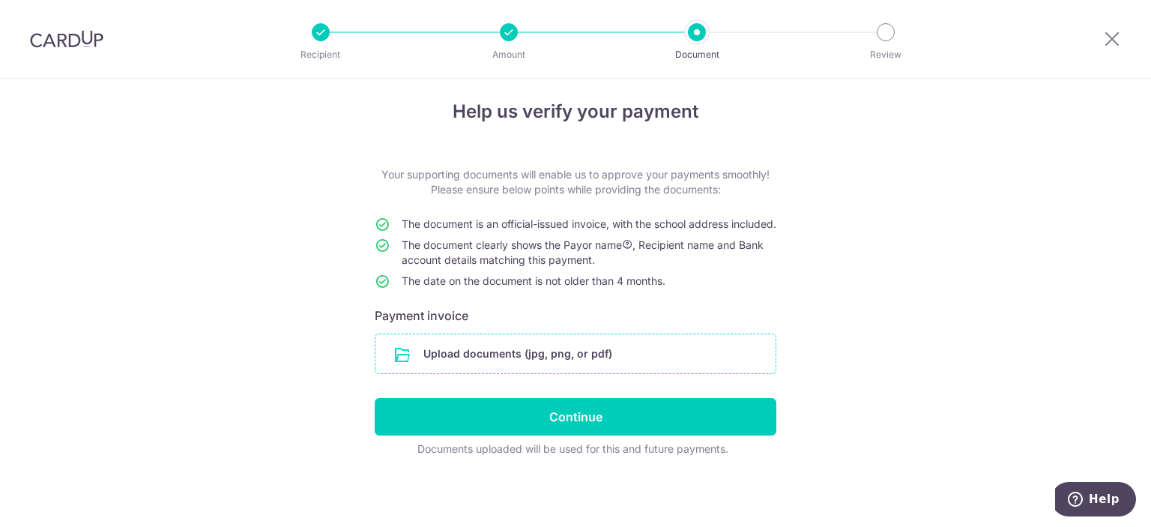
click at [553, 354] on input "file" at bounding box center [575, 353] width 400 height 39
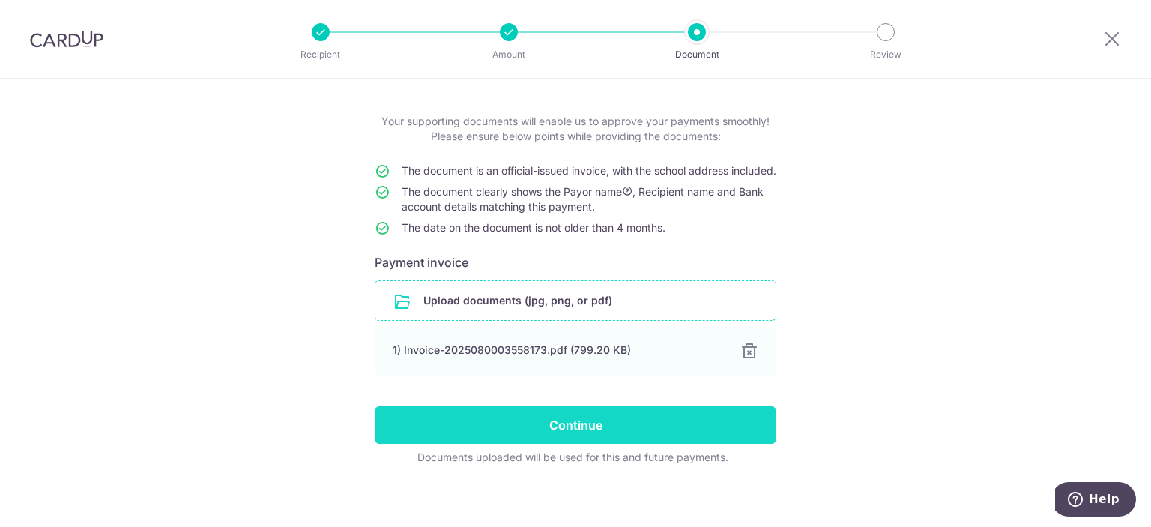
scroll to position [86, 0]
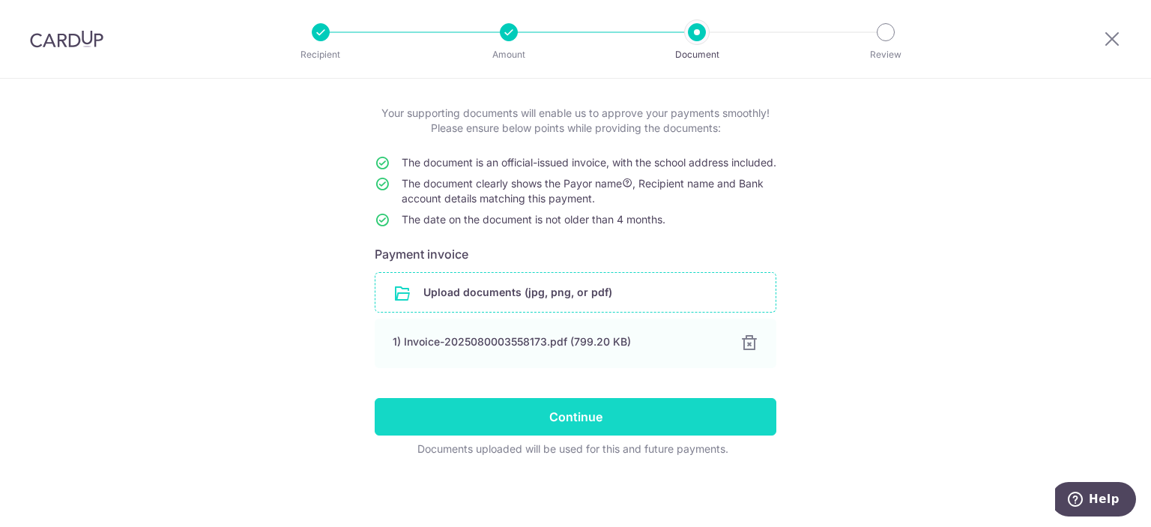
click at [574, 420] on input "Continue" at bounding box center [576, 416] width 402 height 37
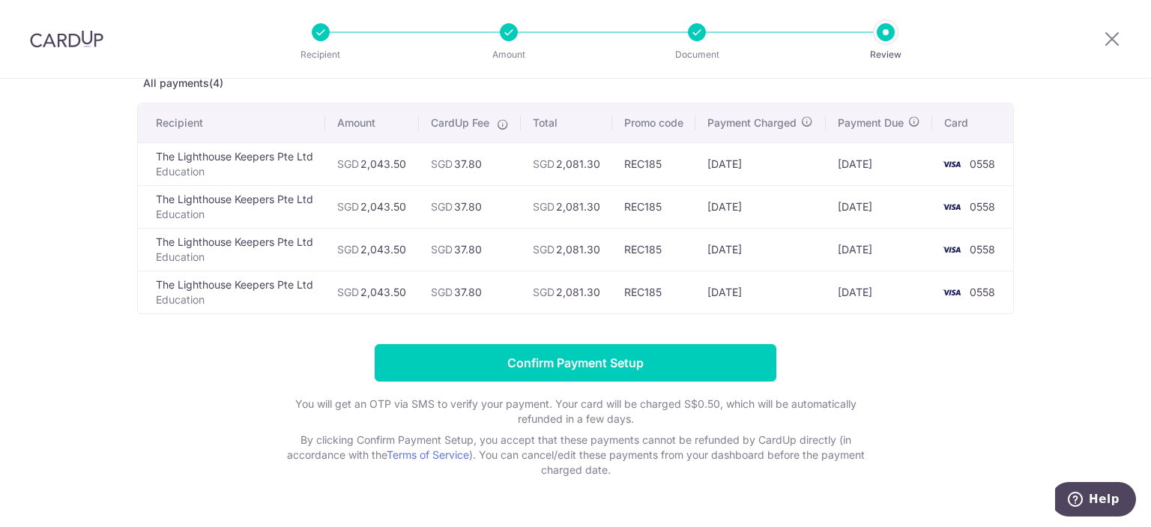
scroll to position [142, 0]
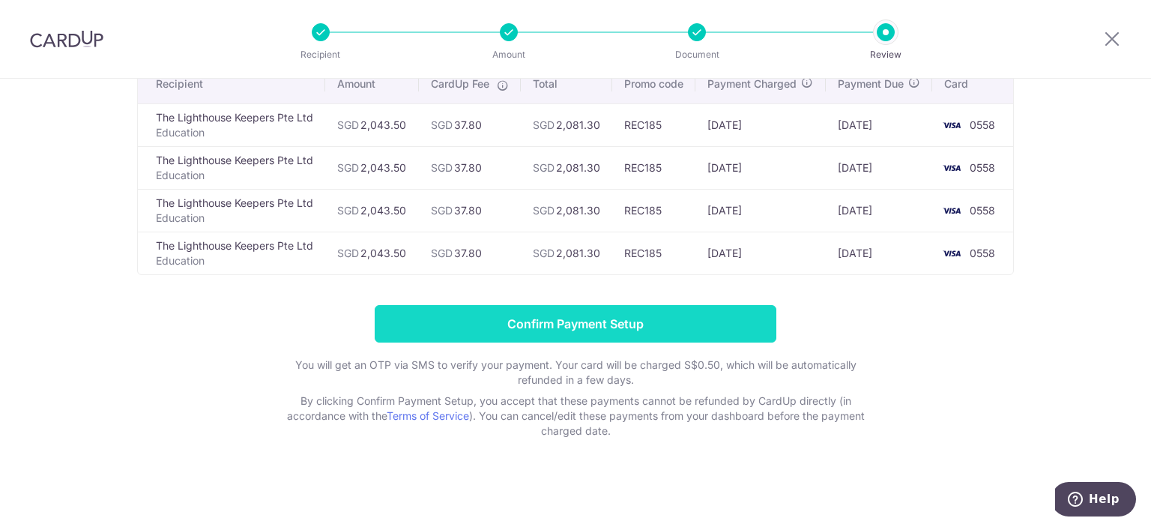
click at [539, 336] on input "Confirm Payment Setup" at bounding box center [576, 323] width 402 height 37
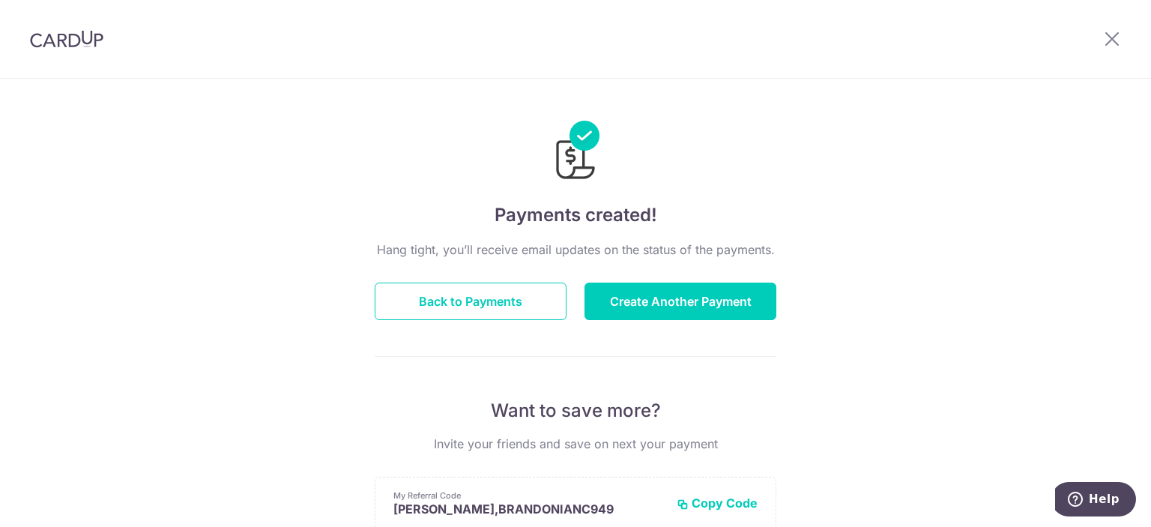
click at [50, 231] on div "Payments created! Hang tight, you’ll receive email updates on the status of the…" at bounding box center [575, 479] width 1151 height 800
click at [478, 298] on button "Back to Payments" at bounding box center [471, 300] width 192 height 37
